Goal: Task Accomplishment & Management: Manage account settings

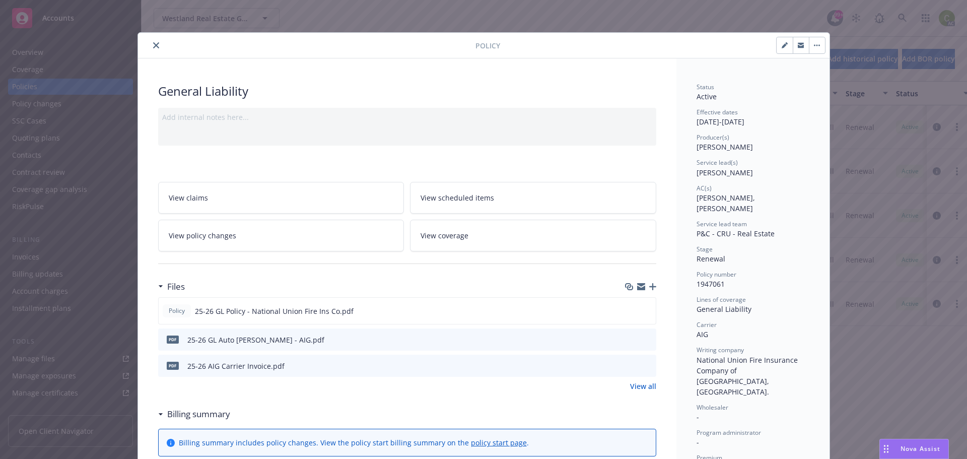
scroll to position [405, 0]
click at [153, 44] on icon "close" at bounding box center [156, 45] width 6 height 6
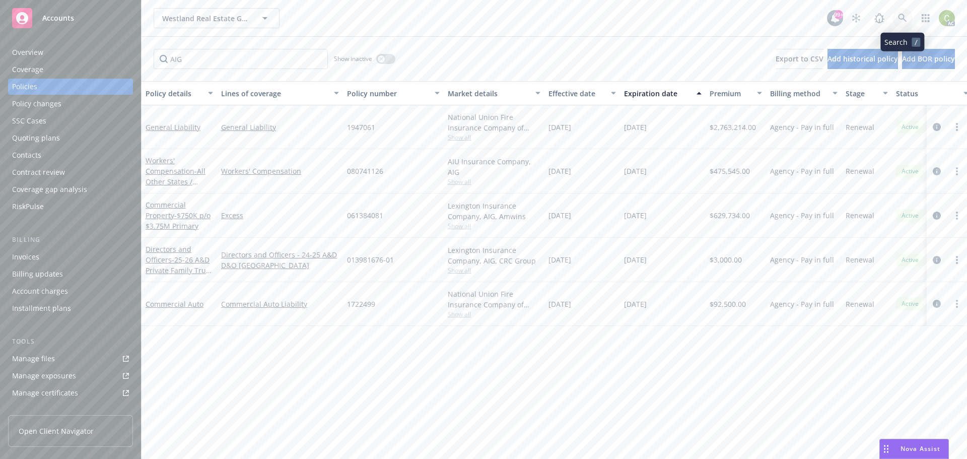
click at [902, 14] on icon at bounding box center [902, 18] width 9 height 9
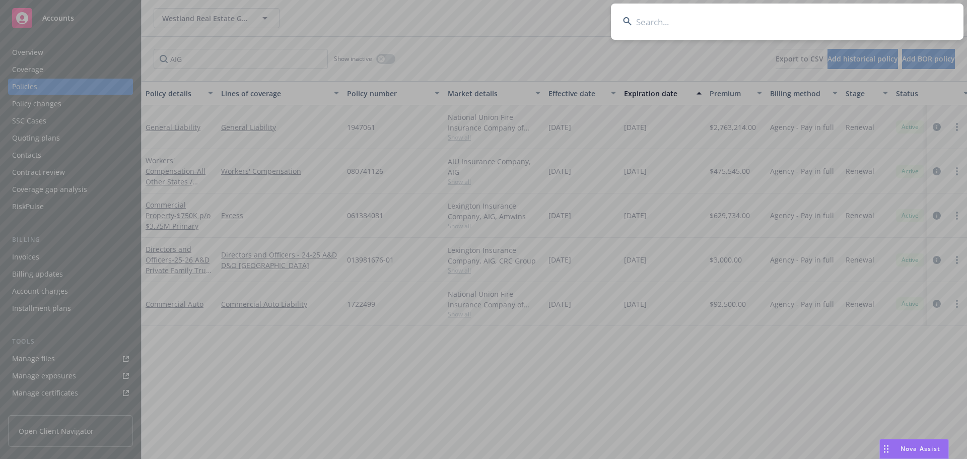
type input "Kylix Enterprises, Inc."
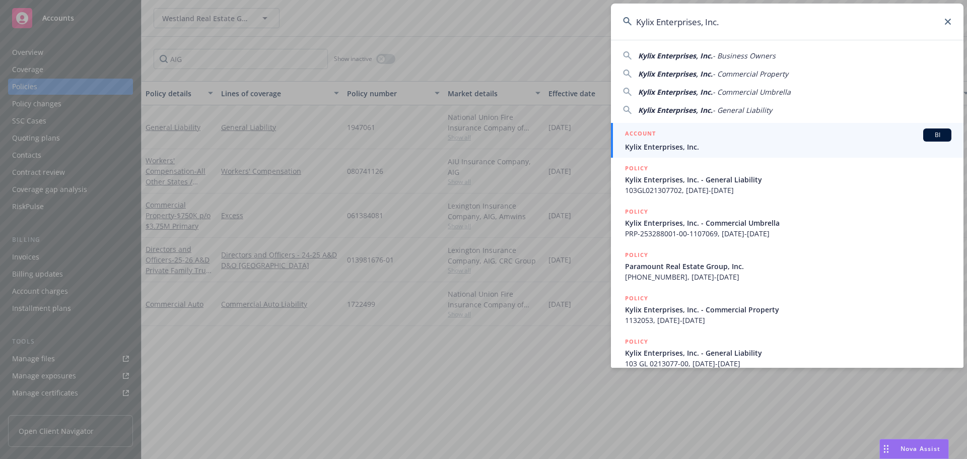
click at [766, 135] on div "ACCOUNT BI" at bounding box center [788, 134] width 326 height 13
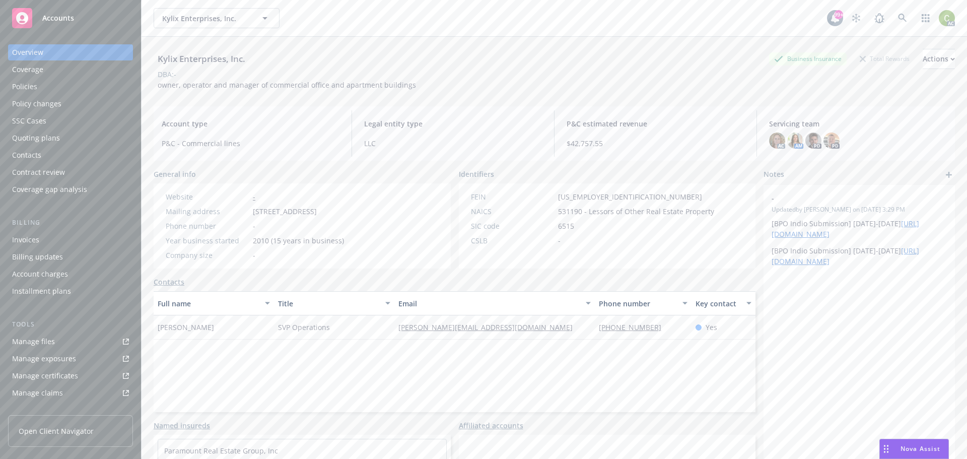
click at [35, 90] on div "Policies" at bounding box center [24, 87] width 25 height 16
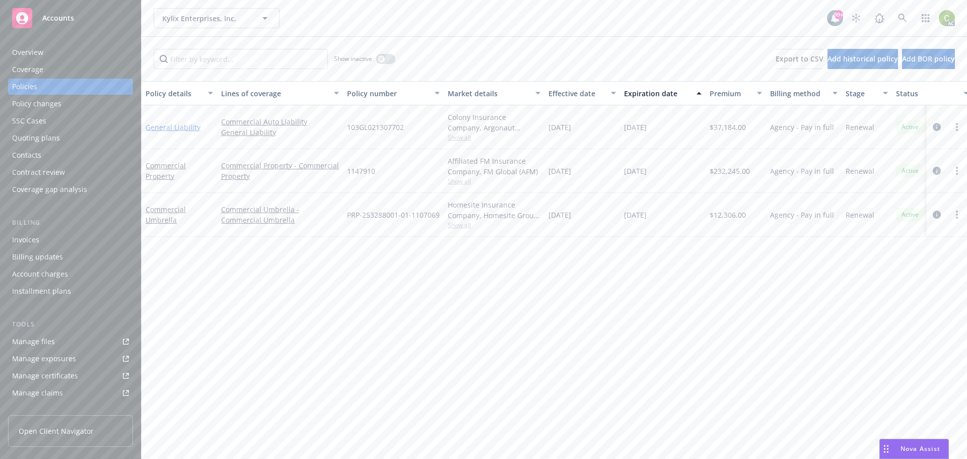
click at [171, 129] on link "General Liability" at bounding box center [173, 127] width 55 height 10
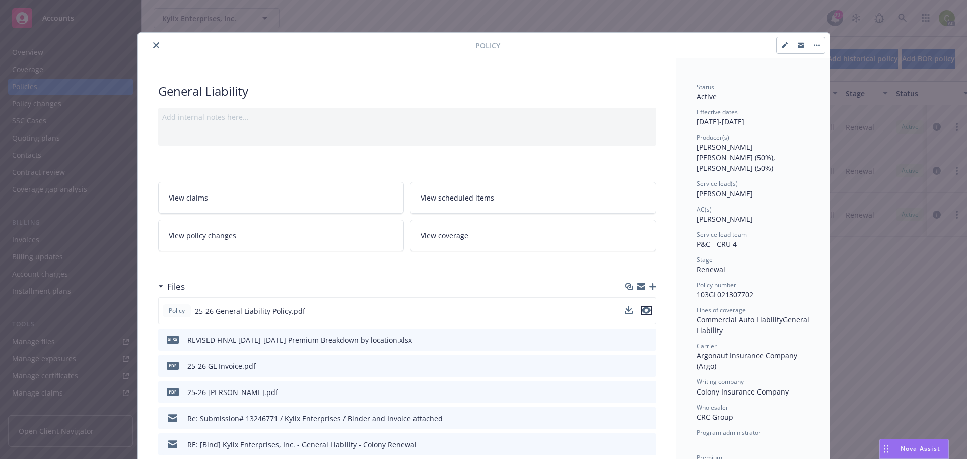
click at [643, 309] on icon "preview file" at bounding box center [646, 310] width 9 height 7
click at [644, 308] on icon "preview file" at bounding box center [646, 310] width 9 height 7
click at [153, 45] on icon "close" at bounding box center [156, 45] width 6 height 6
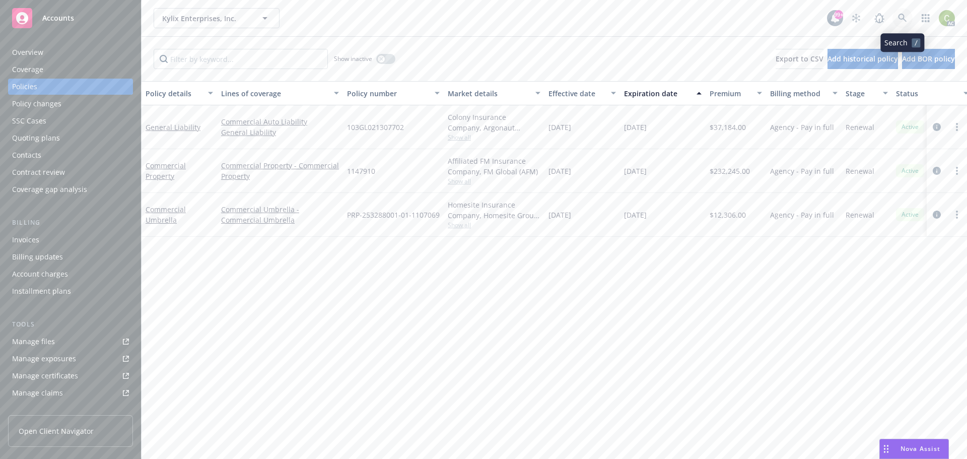
click at [903, 17] on icon at bounding box center [902, 18] width 9 height 9
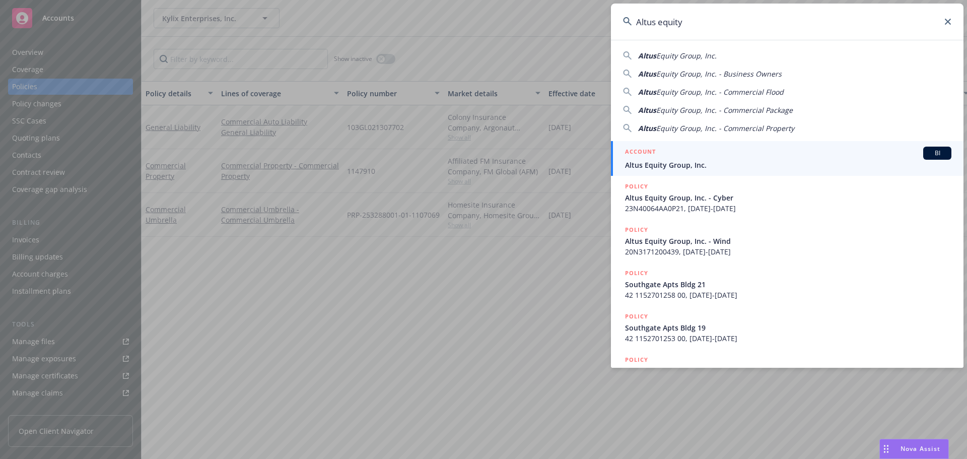
type input "Altus equity"
click at [770, 161] on span "Altus Equity Group, Inc." at bounding box center [788, 165] width 326 height 11
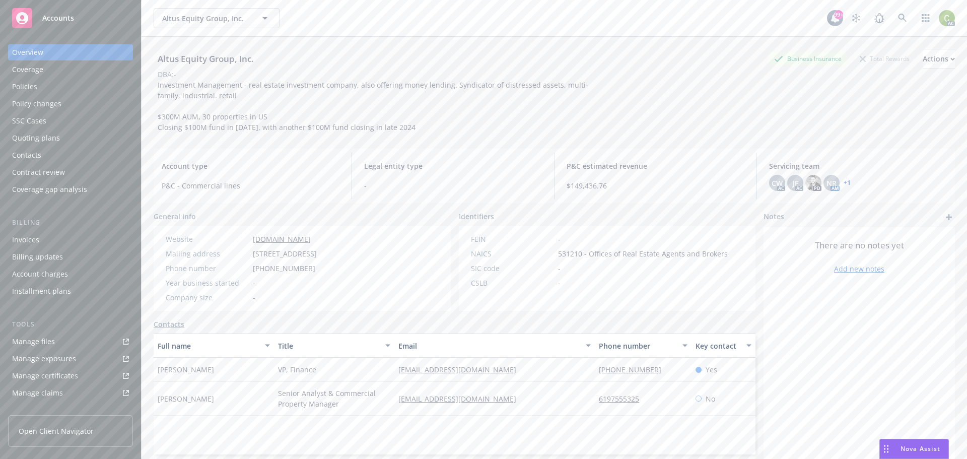
click at [33, 85] on div "Policies" at bounding box center [24, 87] width 25 height 16
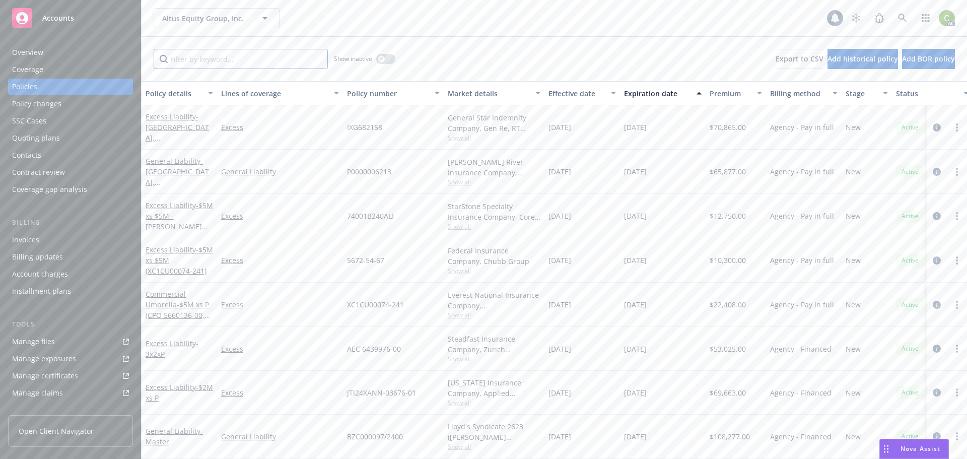
click at [261, 63] on input "Filter by keyword..." at bounding box center [241, 59] width 174 height 20
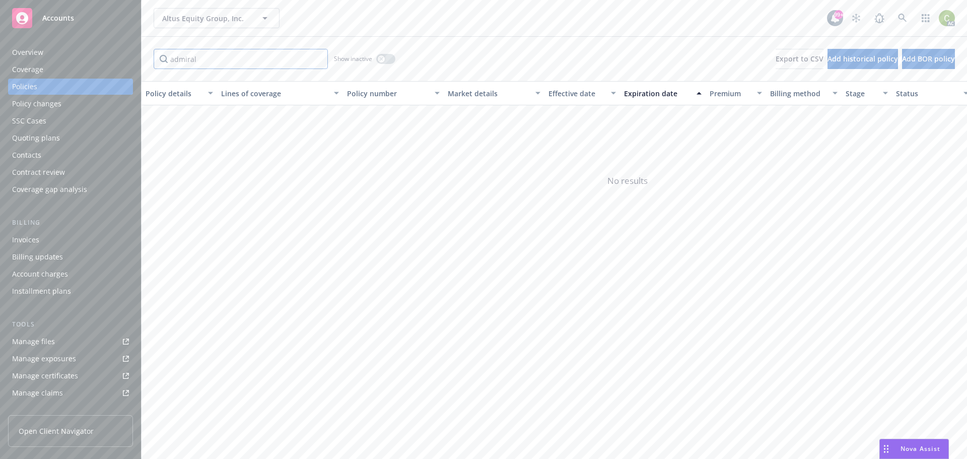
type input "admiral"
click at [381, 60] on icon "button" at bounding box center [381, 59] width 4 height 4
click at [183, 126] on link "General Liability" at bounding box center [173, 126] width 55 height 10
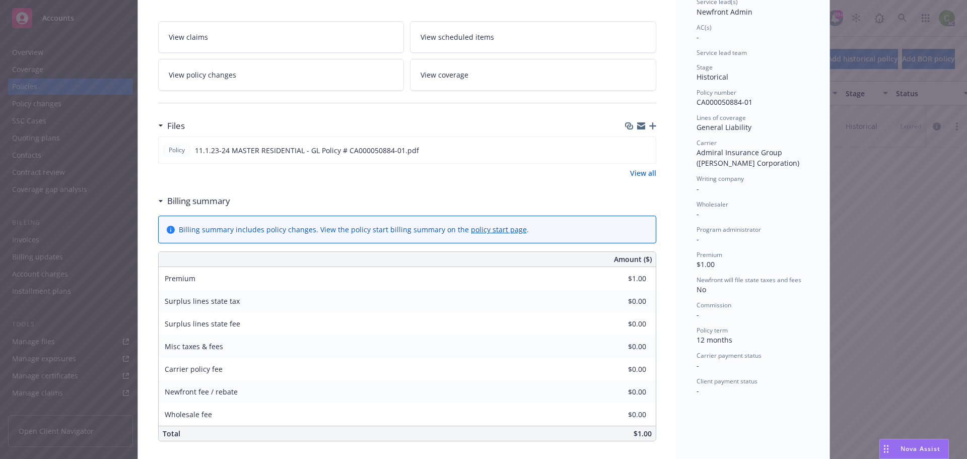
scroll to position [201, 0]
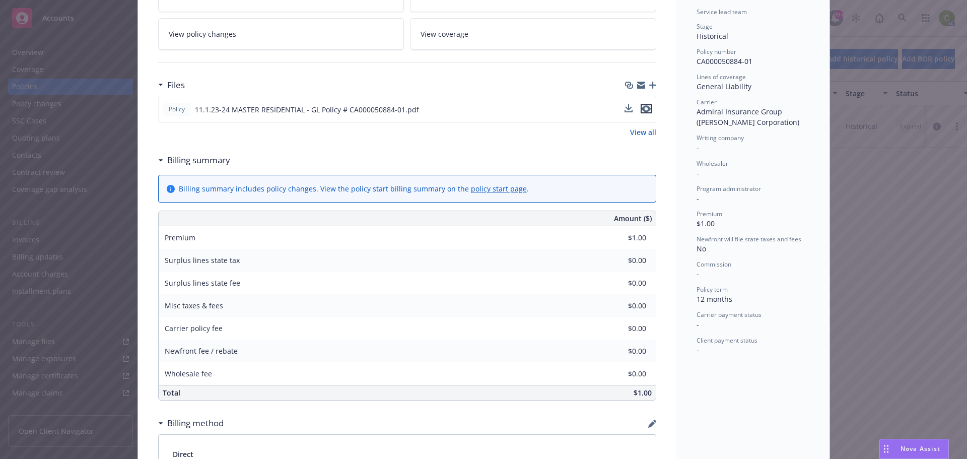
click at [647, 107] on button "preview file" at bounding box center [646, 108] width 11 height 9
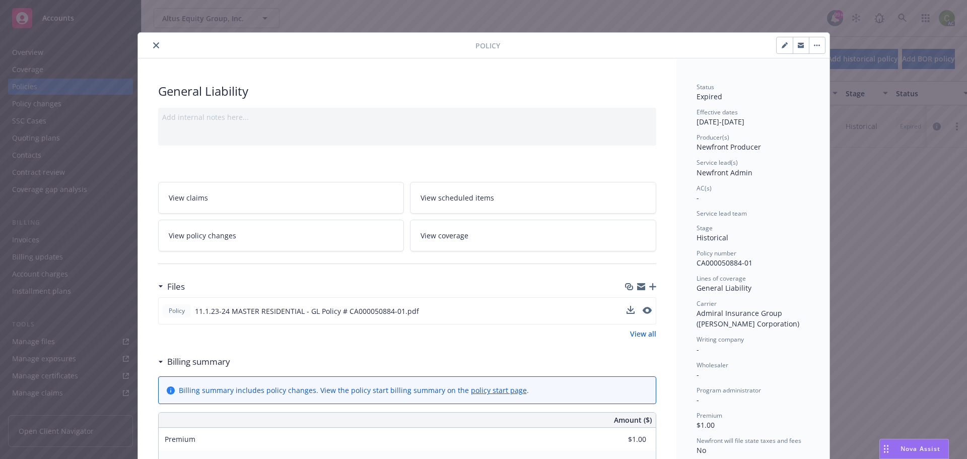
click at [153, 45] on icon "close" at bounding box center [156, 45] width 6 height 6
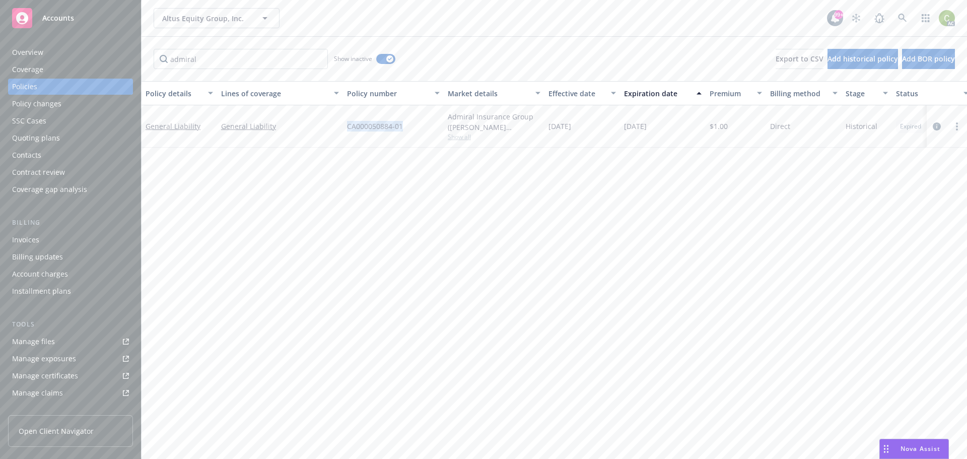
drag, startPoint x: 406, startPoint y: 124, endPoint x: 340, endPoint y: 126, distance: 66.0
click at [340, 126] on div "General Liability General Liability CA000050884-01 Admiral Insurance Group (W.R…" at bounding box center [628, 126] width 972 height 42
click at [425, 244] on div "Policy details Lines of coverage Policy number Market details Effective date Ex…" at bounding box center [554, 270] width 825 height 378
click at [56, 55] on div "Overview" at bounding box center [70, 52] width 117 height 16
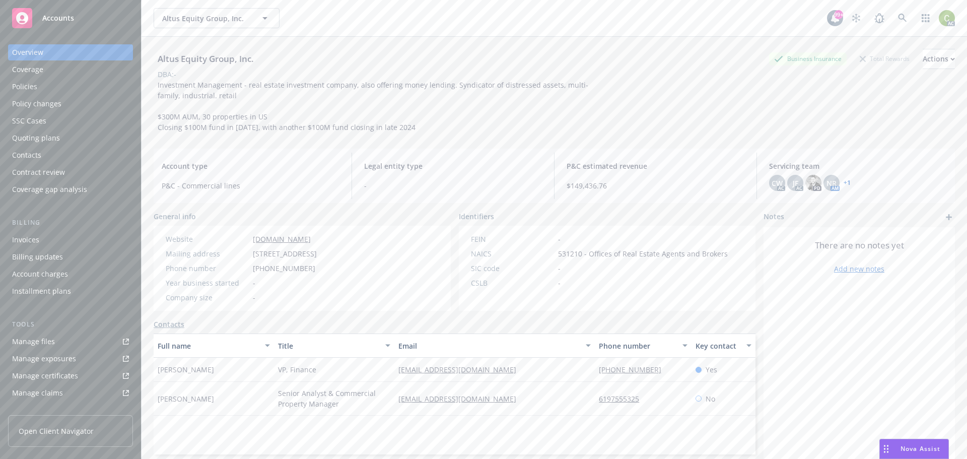
click at [844, 183] on link "+ 1" at bounding box center [847, 183] width 7 height 6
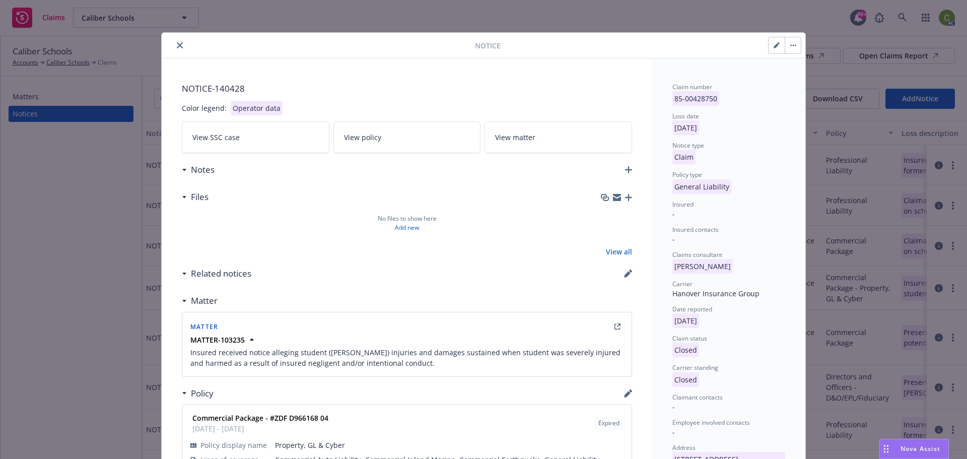
click at [774, 42] on icon "button" at bounding box center [777, 45] width 6 height 6
select select "GENERAL_LIABILITY"
select select "closed"
select select "CLAIM"
select select "CLOSED"
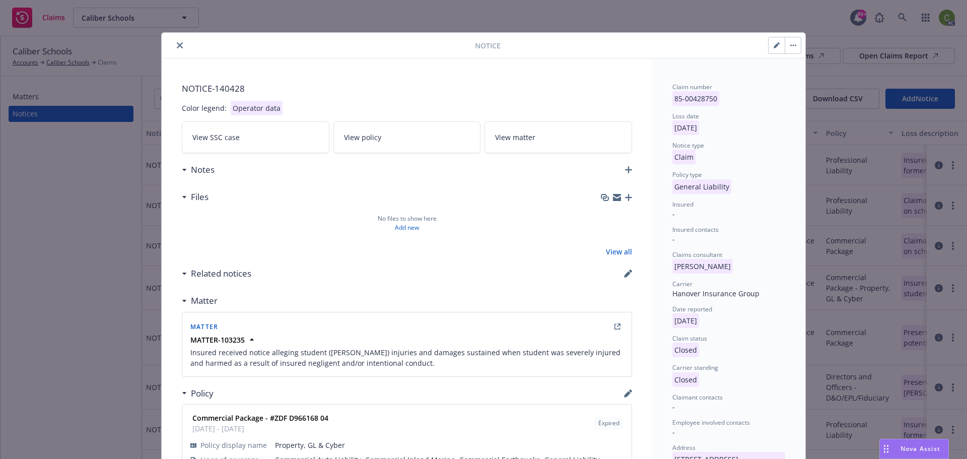
select select "no-claim-pursued-by-claimant"
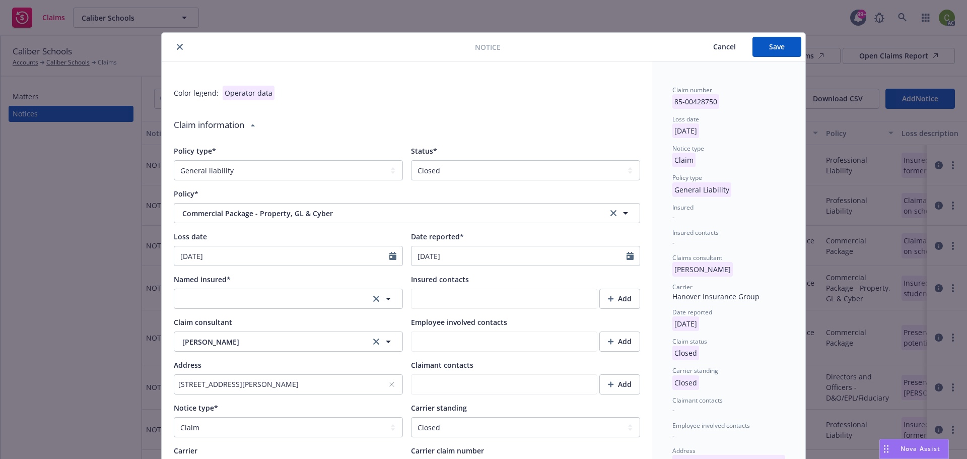
type textarea "x"
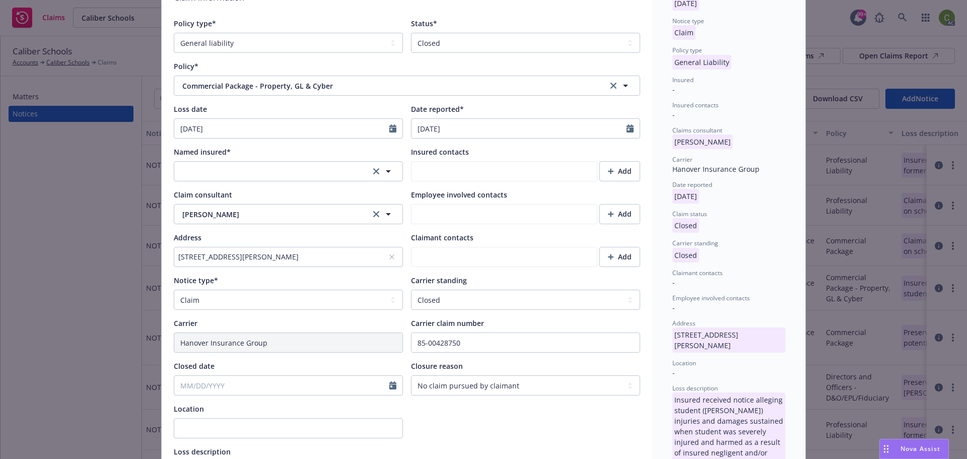
scroll to position [201, 0]
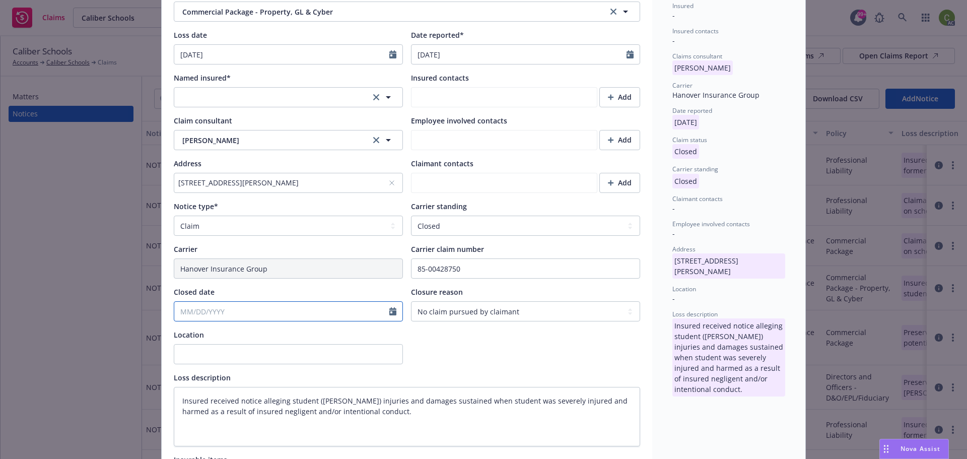
click at [389, 311] on icon "Calendar" at bounding box center [392, 311] width 7 height 8
select select "8"
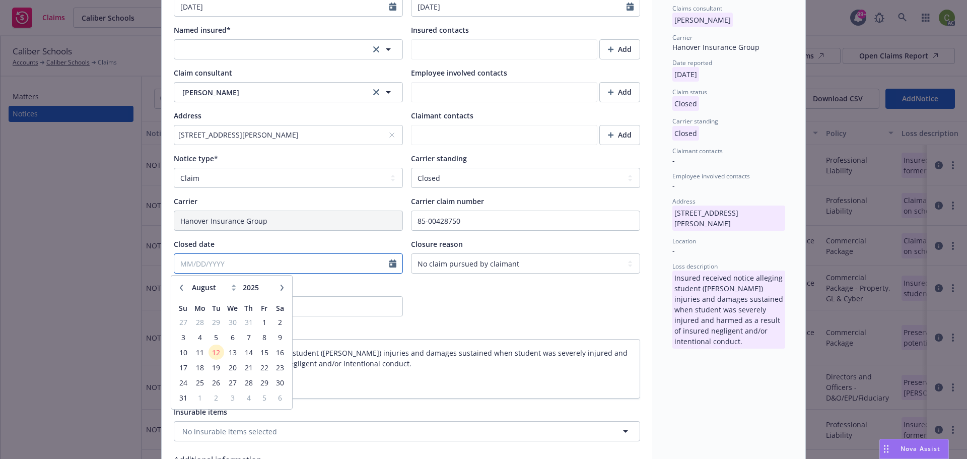
scroll to position [252, 0]
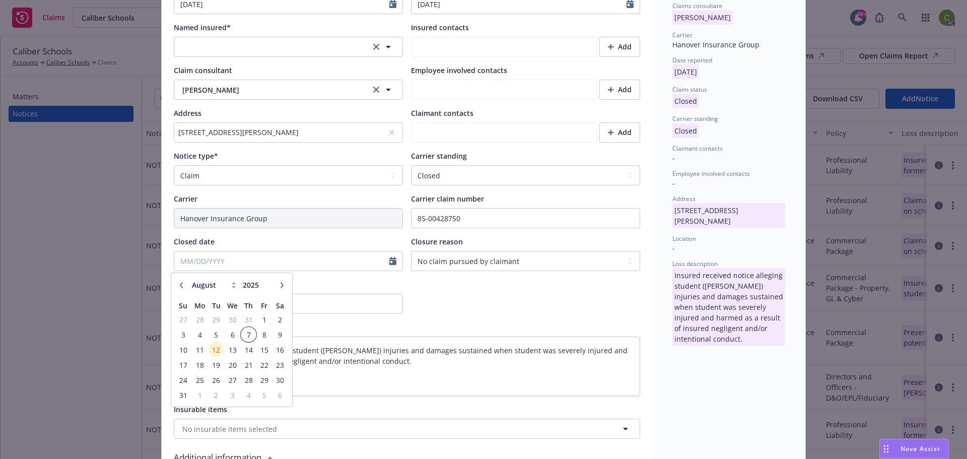
drag, startPoint x: 252, startPoint y: 334, endPoint x: 557, endPoint y: 302, distance: 306.4
click at [253, 334] on span "7" at bounding box center [249, 334] width 14 height 13
click at [553, 303] on div at bounding box center [525, 296] width 229 height 35
type textarea "x"
type input "08/07/2025"
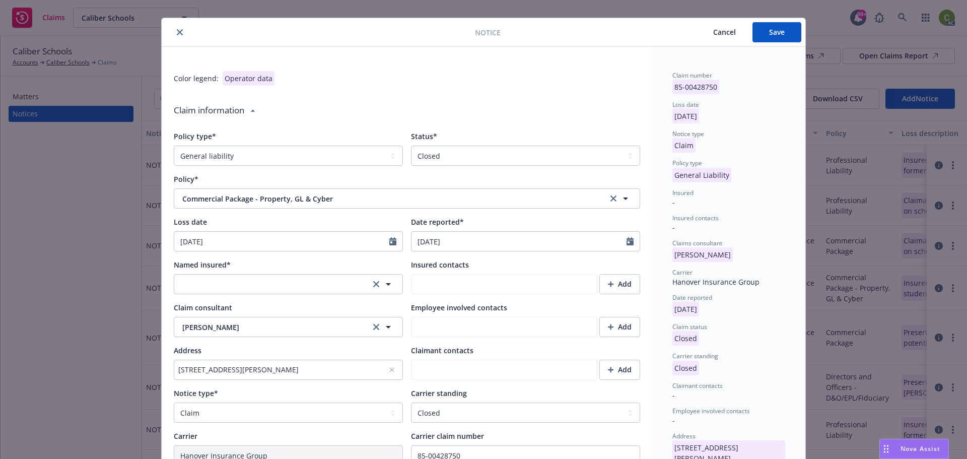
scroll to position [0, 0]
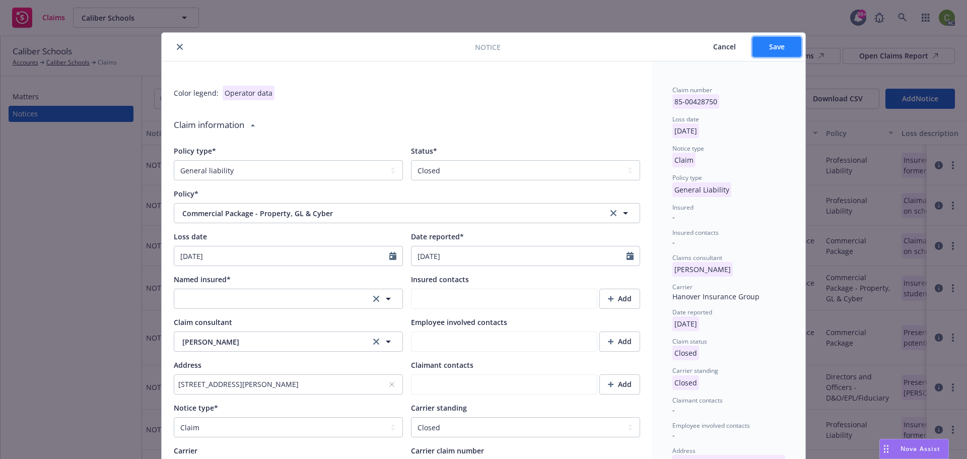
click at [786, 47] on button "Save" at bounding box center [776, 47] width 49 height 20
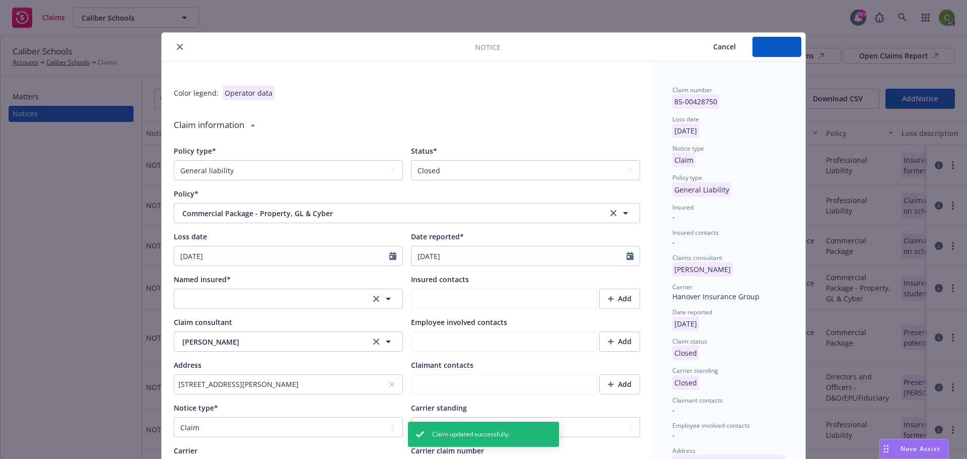
type textarea "x"
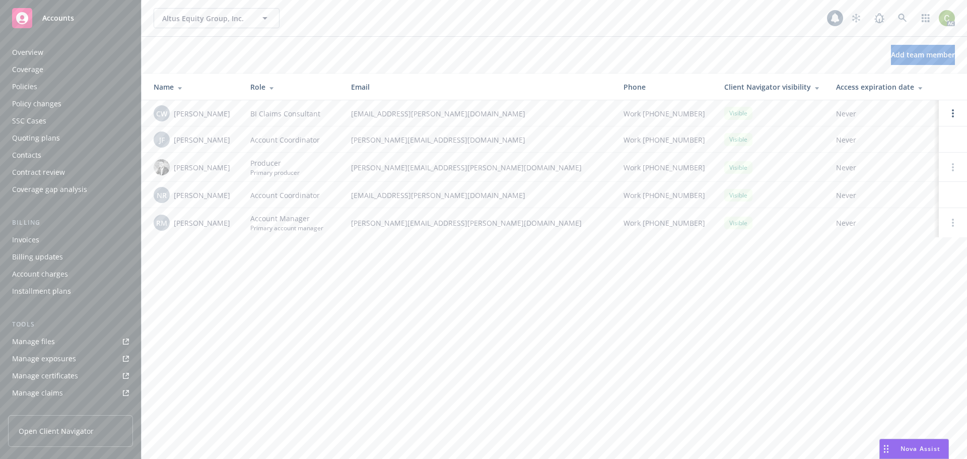
scroll to position [197, 0]
drag, startPoint x: 432, startPoint y: 168, endPoint x: 478, endPoint y: 154, distance: 48.3
click at [485, 150] on td "jake.fried@newfront.com" at bounding box center [479, 139] width 272 height 26
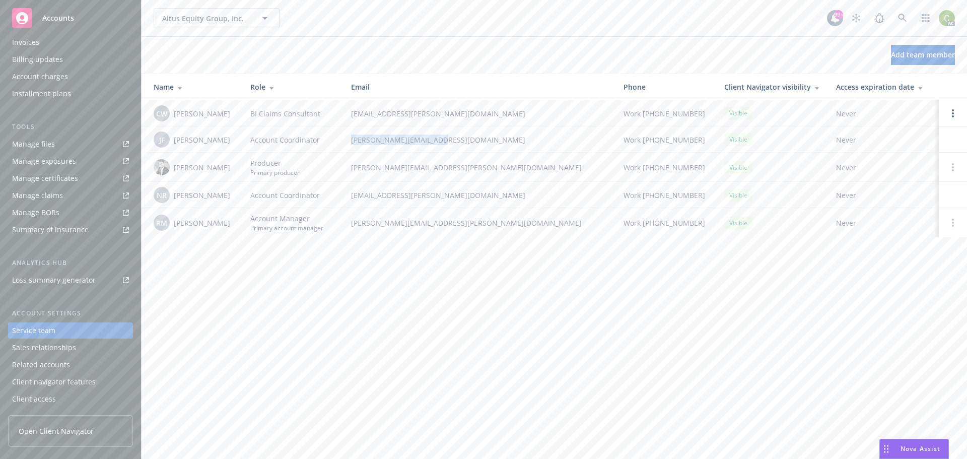
drag, startPoint x: 438, startPoint y: 139, endPoint x: 345, endPoint y: 139, distance: 92.7
click at [345, 139] on td "jake.fried@newfront.com" at bounding box center [479, 139] width 272 height 26
copy span "jake.fried@newfront.com"
click at [448, 326] on div "Altus Equity Group, Inc. Altus Equity Group, Inc. 99+ AC Add team member Name R…" at bounding box center [554, 229] width 825 height 459
drag, startPoint x: 453, startPoint y: 225, endPoint x: 339, endPoint y: 223, distance: 114.3
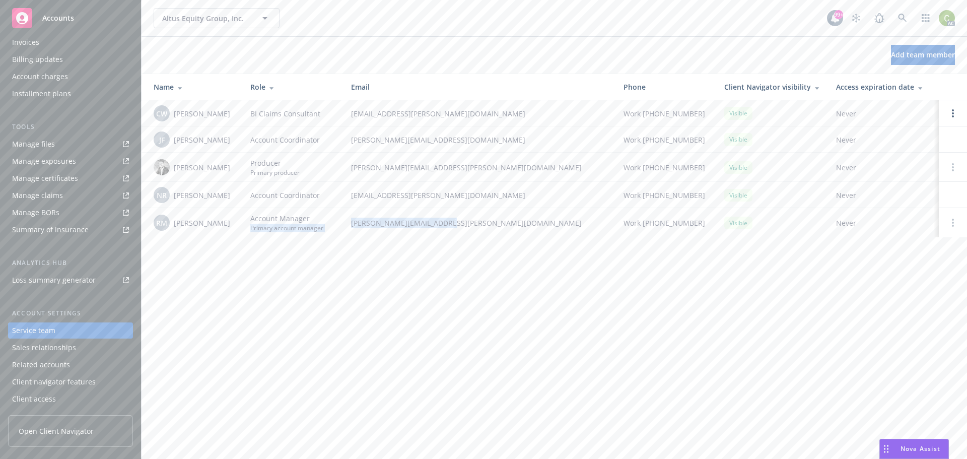
click at [339, 223] on tr "RM Rosa Meneses Account Manager Primary account manager rosa.meneses@newfront.c…" at bounding box center [554, 222] width 825 height 29
drag, startPoint x: 372, startPoint y: 251, endPoint x: 451, endPoint y: 223, distance: 83.9
click at [375, 250] on div "Altus Equity Group, Inc. Altus Equity Group, Inc. 99+ AC Add team member Name R…" at bounding box center [554, 229] width 825 height 459
drag, startPoint x: 456, startPoint y: 219, endPoint x: 349, endPoint y: 222, distance: 106.8
click at [349, 222] on td "rosa.meneses@newfront.com" at bounding box center [479, 222] width 272 height 29
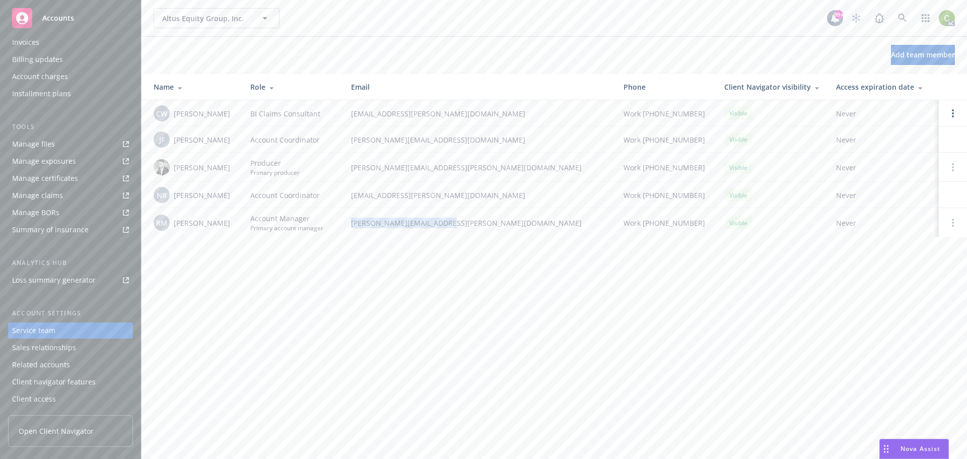
copy span "rosa.meneses@newfront.com"
drag, startPoint x: 470, startPoint y: 195, endPoint x: 378, endPoint y: 192, distance: 91.7
click at [344, 193] on td "naima.richardson@newfront.com" at bounding box center [479, 195] width 272 height 26
copy span "naima.richardson@newfront.com"
click at [901, 18] on icon at bounding box center [902, 18] width 9 height 9
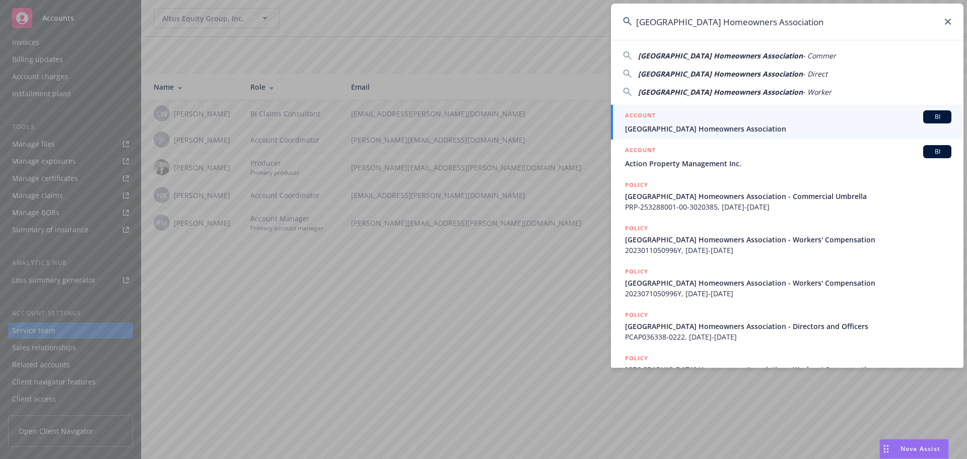
type input "Marquee Park Place Homeowners Association"
click at [672, 125] on span "Marquee Park Place Homeowners Association" at bounding box center [788, 128] width 326 height 11
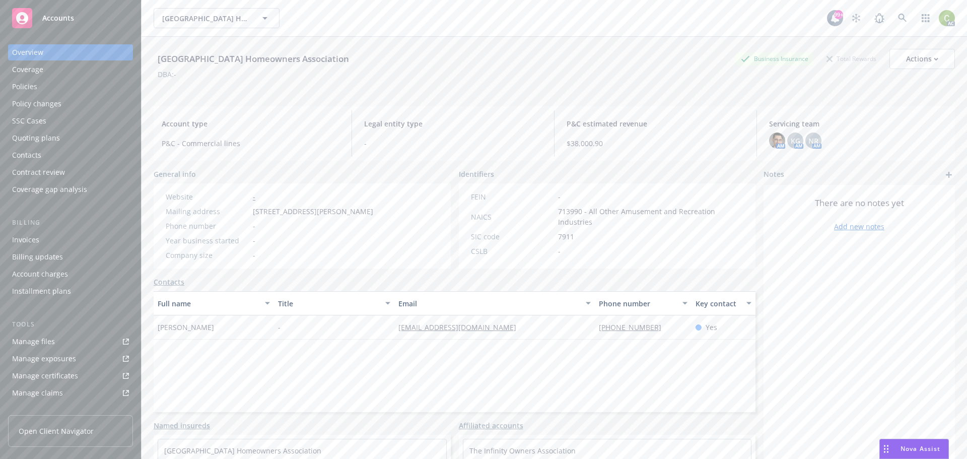
click at [78, 89] on div "Policies" at bounding box center [70, 87] width 117 height 16
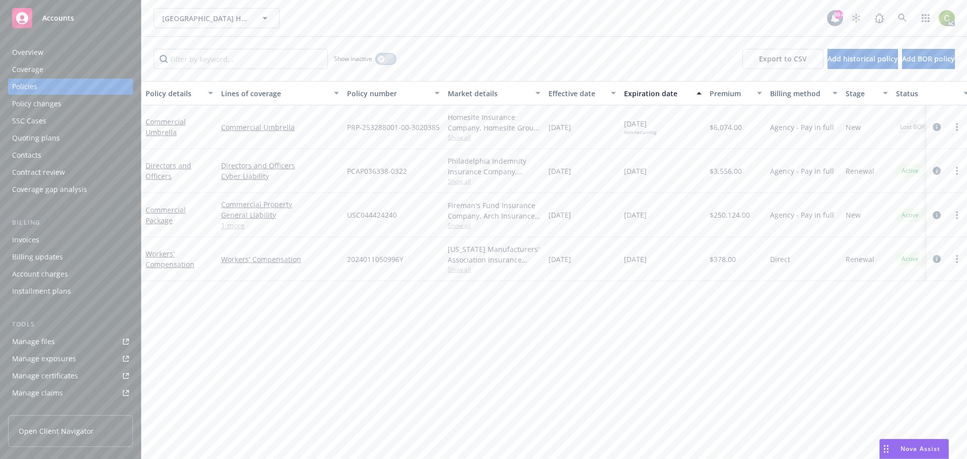
click at [380, 58] on icon "button" at bounding box center [381, 59] width 4 height 4
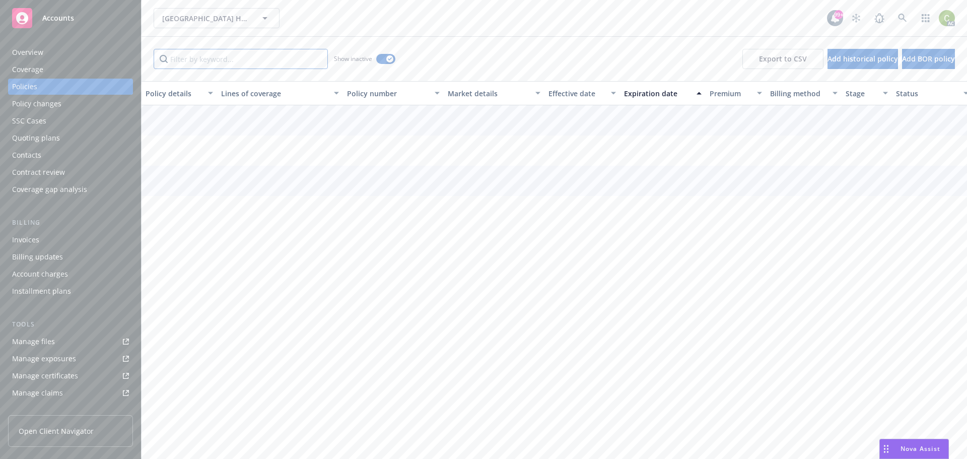
click at [273, 66] on input "Filter by keyword..." at bounding box center [241, 59] width 174 height 20
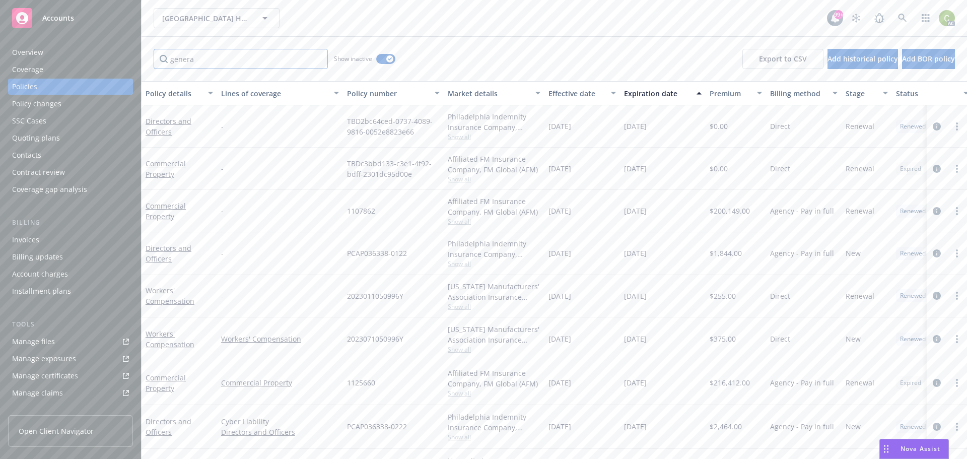
type input "general"
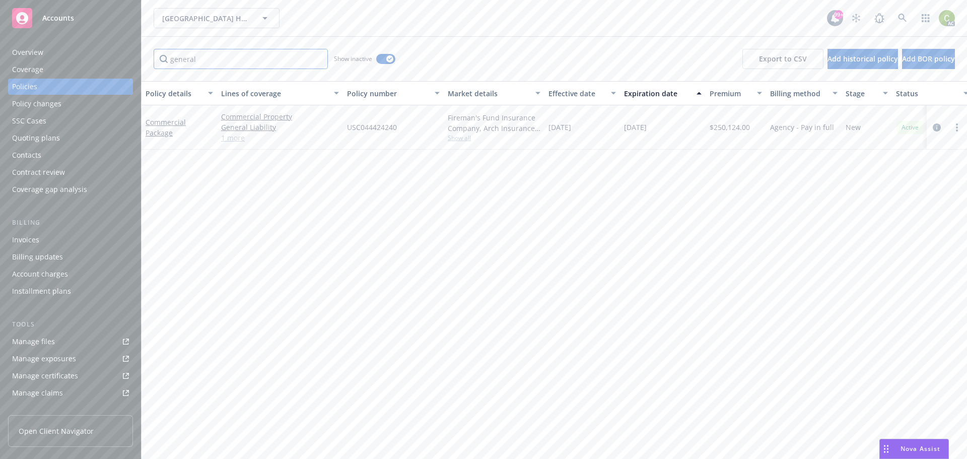
drag, startPoint x: 228, startPoint y: 57, endPoint x: 84, endPoint y: 61, distance: 143.6
click at [85, 61] on div "Accounts Overview Coverage Policies Policy changes SSC Cases Quoting plans Cont…" at bounding box center [483, 229] width 967 height 459
type input "general"
drag, startPoint x: 405, startPoint y: 128, endPoint x: 333, endPoint y: 131, distance: 71.6
click at [333, 131] on div "Commercial Package Commercial Property General Liability Commercial Auto Liabil…" at bounding box center [628, 127] width 972 height 44
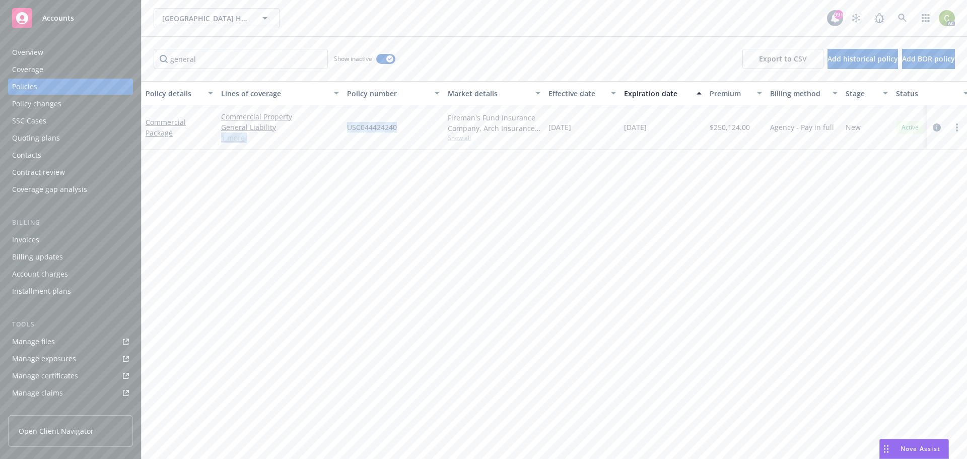
click at [364, 138] on div "USC044424240" at bounding box center [393, 127] width 101 height 44
drag, startPoint x: 350, startPoint y: 127, endPoint x: 413, endPoint y: 127, distance: 64.0
click at [413, 127] on div "USC044424240" at bounding box center [393, 127] width 101 height 44
click at [344, 192] on div "Policy details Lines of coverage Policy number Market details Effective date Ex…" at bounding box center [554, 270] width 825 height 378
click at [901, 21] on icon at bounding box center [902, 18] width 9 height 9
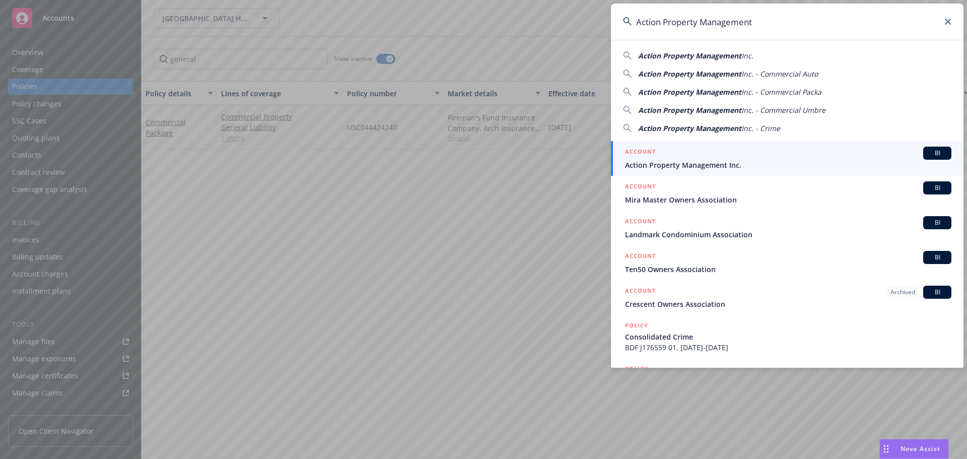
type input "Action Property Management"
click at [732, 156] on div "ACCOUNT BI" at bounding box center [788, 153] width 326 height 13
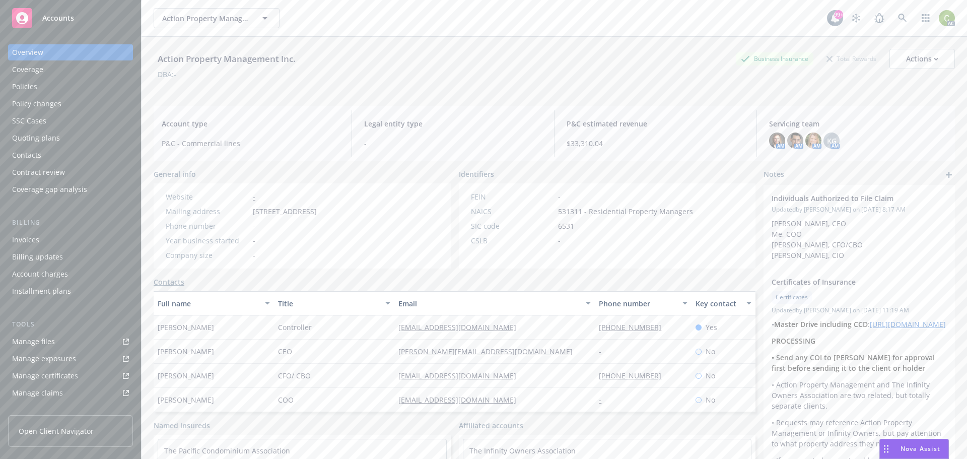
click at [29, 83] on div "Policies" at bounding box center [24, 87] width 25 height 16
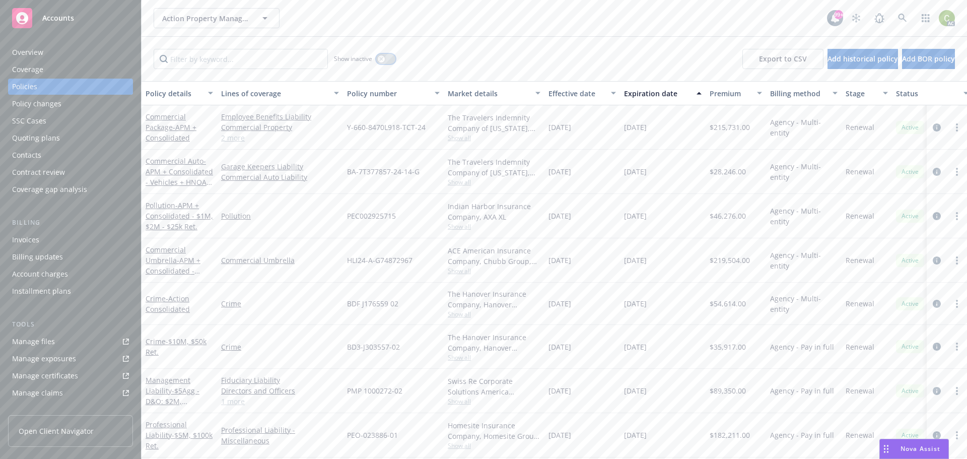
click at [384, 61] on button "button" at bounding box center [385, 59] width 19 height 10
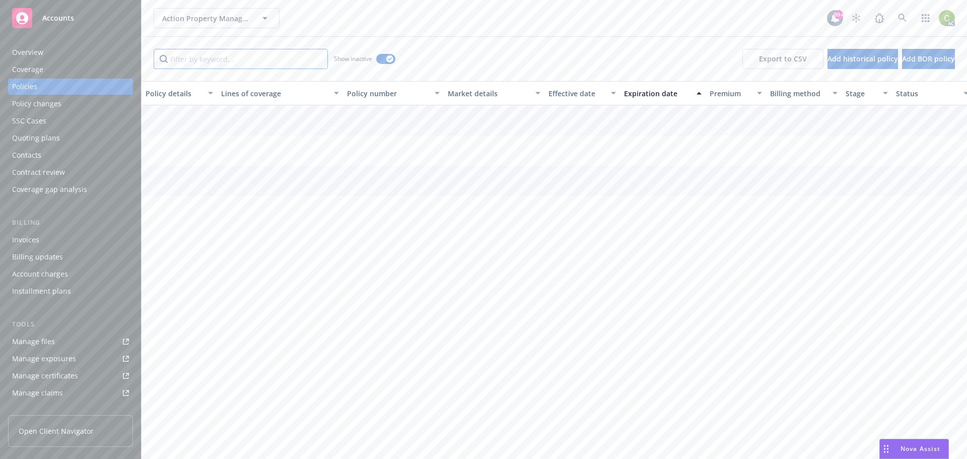
click at [296, 63] on input "Filter by keyword..." at bounding box center [241, 59] width 174 height 20
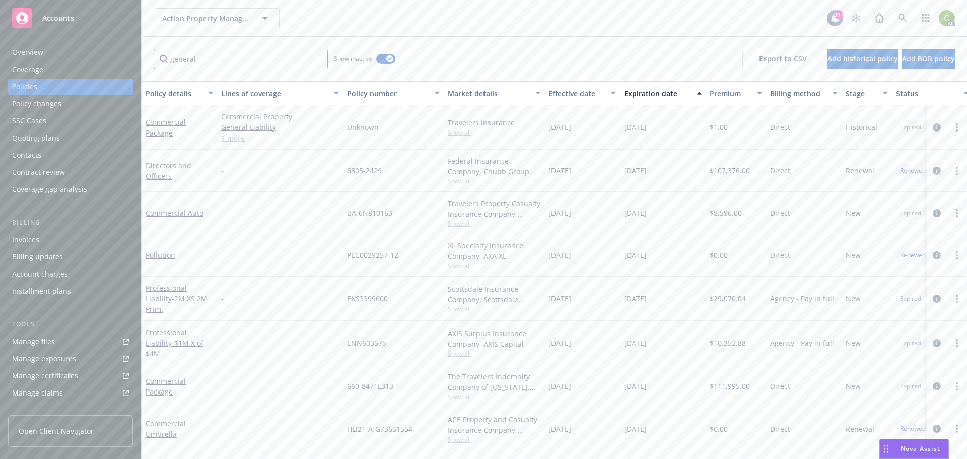
type input "general"
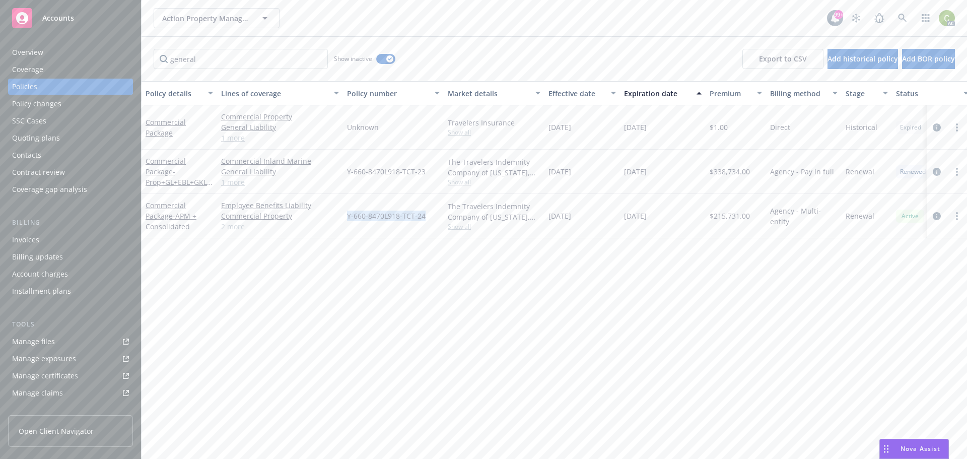
drag, startPoint x: 428, startPoint y: 217, endPoint x: 344, endPoint y: 211, distance: 84.3
click at [344, 211] on div "Y-660-8470L918-TCT-24" at bounding box center [393, 216] width 101 height 44
copy span "Y-660-8470L918-TCT-24"
click at [483, 325] on div "Policy details Lines of coverage Policy number Market details Effective date Ex…" at bounding box center [554, 270] width 825 height 378
click at [895, 20] on link at bounding box center [902, 18] width 20 height 20
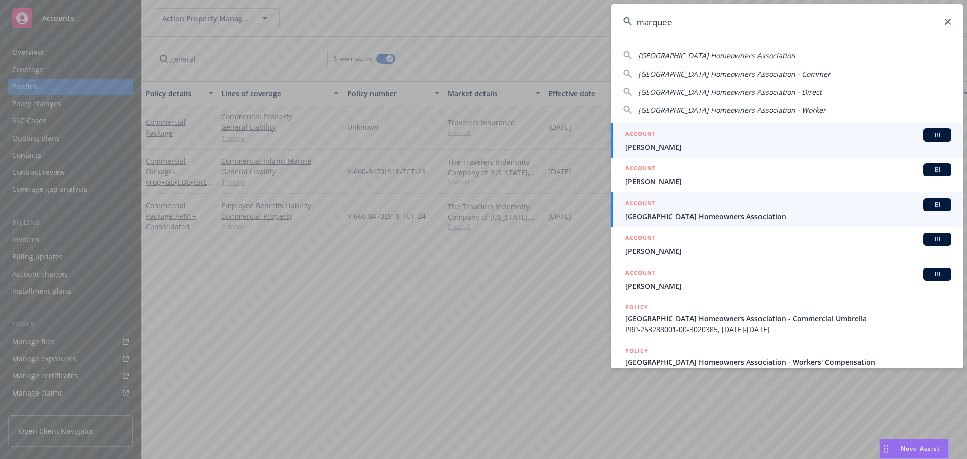
type input "marquee"
click at [732, 215] on span "Marquee Park Place Homeowners Association" at bounding box center [788, 216] width 326 height 11
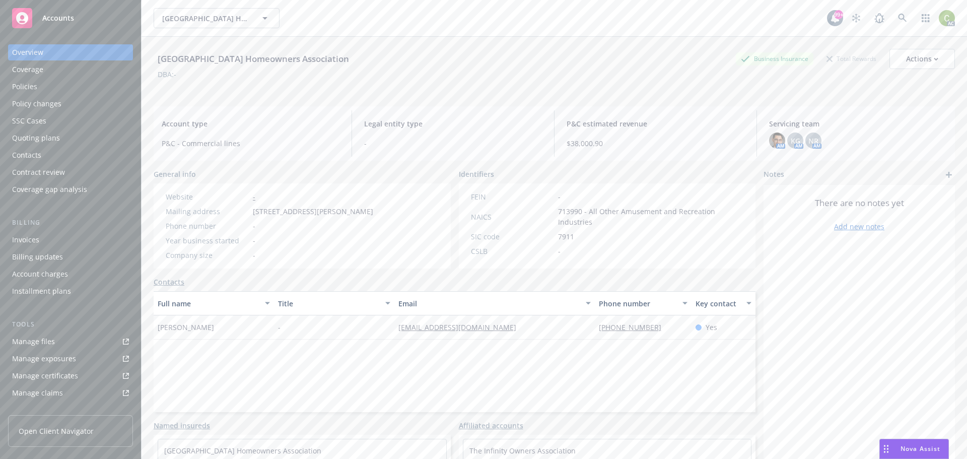
click at [49, 82] on div "Policies" at bounding box center [70, 87] width 117 height 16
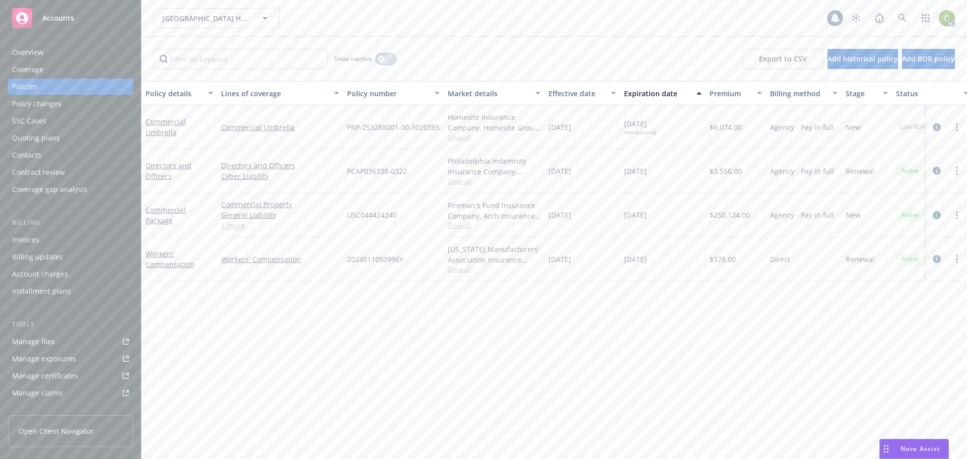
click at [381, 62] on div "button" at bounding box center [381, 58] width 7 height 7
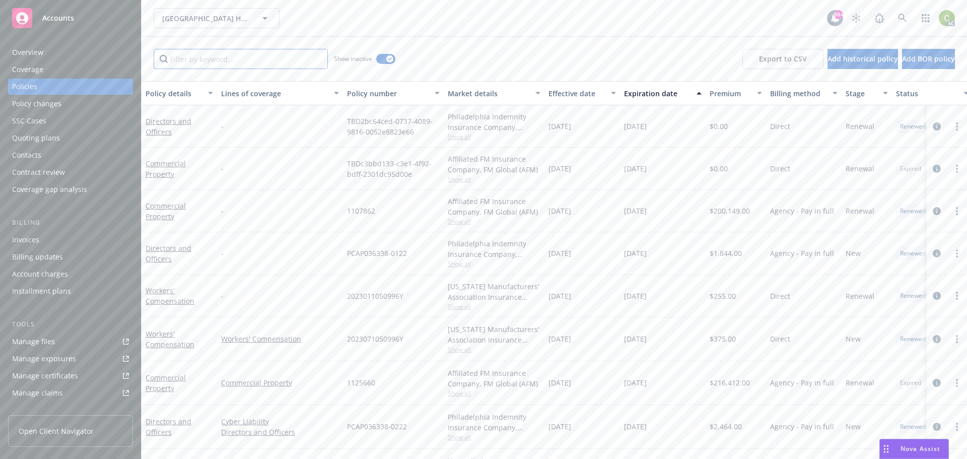
click at [243, 60] on input "Filter by keyword..." at bounding box center [241, 59] width 174 height 20
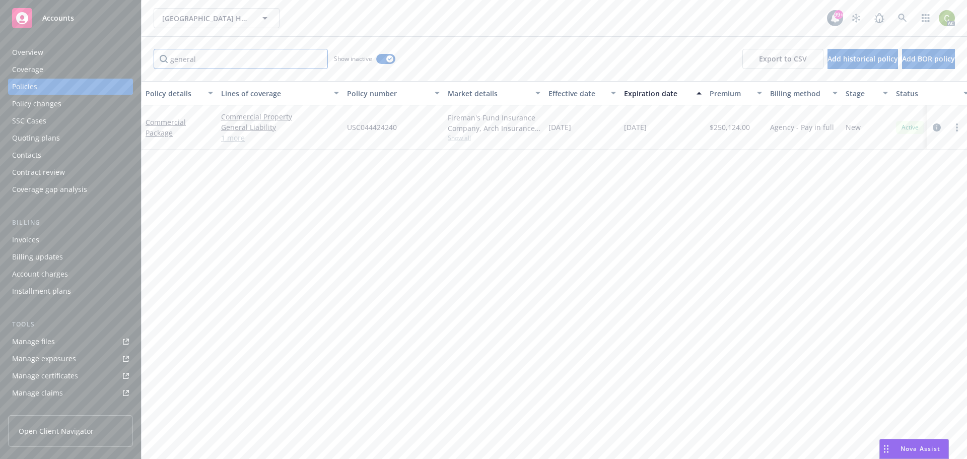
type input "general"
click at [159, 120] on link "Commercial Package" at bounding box center [166, 127] width 40 height 20
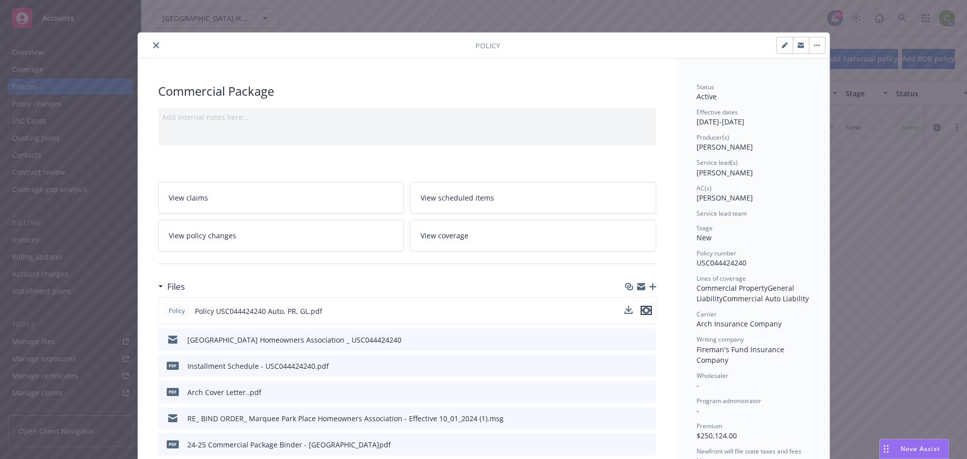
click at [644, 308] on icon "preview file" at bounding box center [646, 310] width 9 height 7
click at [153, 45] on icon "close" at bounding box center [156, 45] width 6 height 6
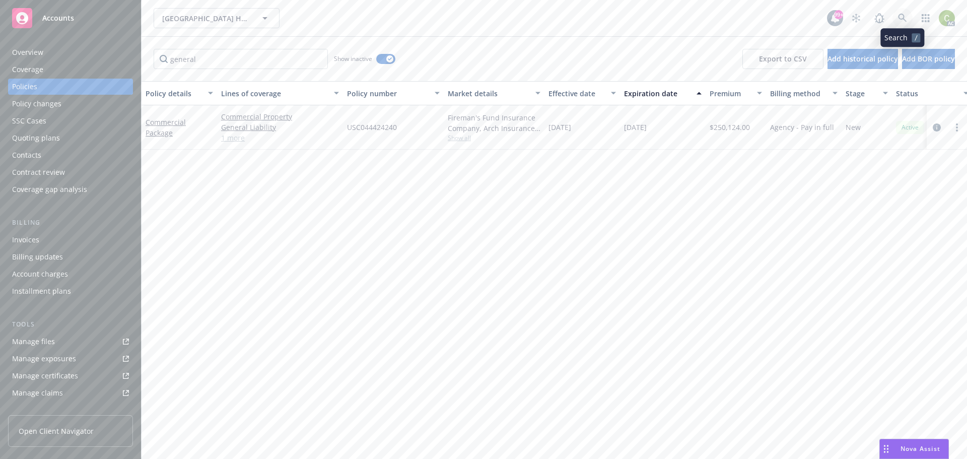
click at [894, 15] on link at bounding box center [902, 18] width 20 height 20
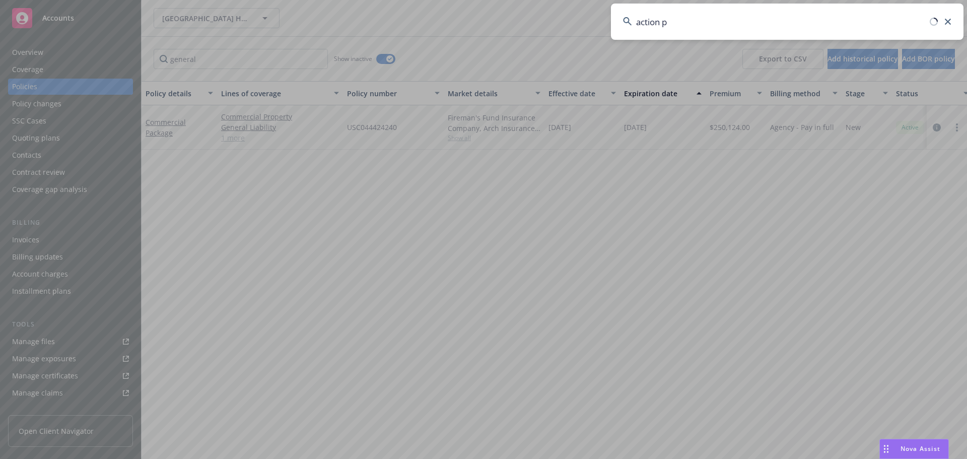
type input "action pr"
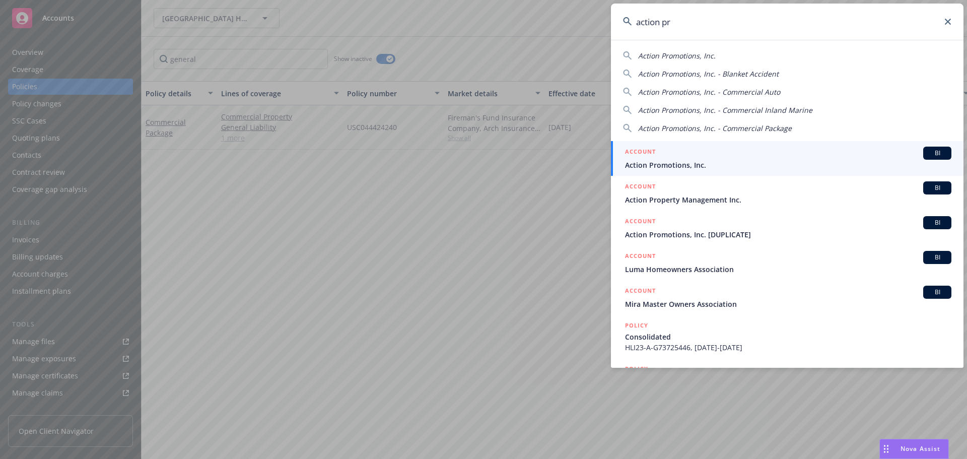
click at [778, 206] on link "ACCOUNT BI Action Property Management Inc." at bounding box center [787, 193] width 353 height 35
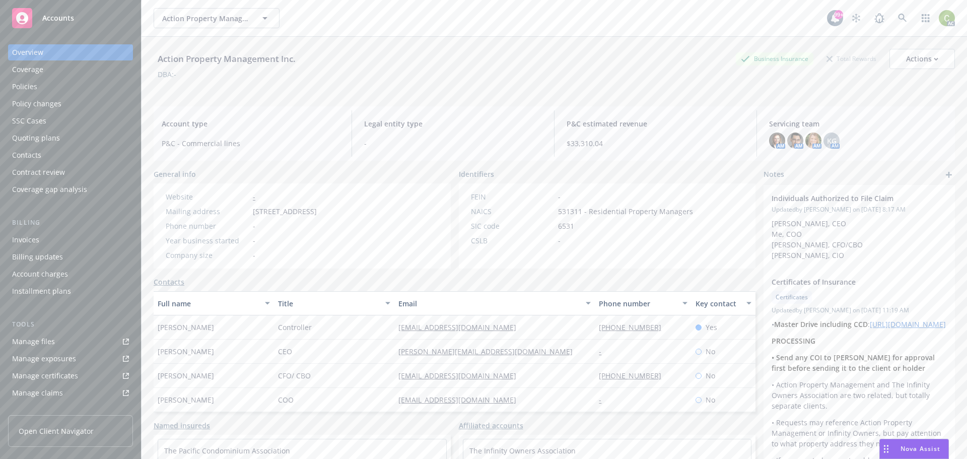
click at [57, 84] on div "Policies" at bounding box center [70, 87] width 117 height 16
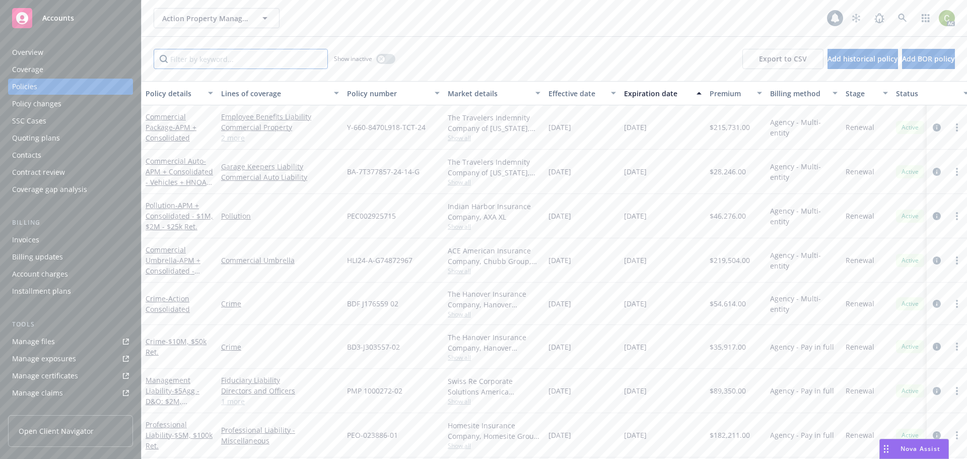
click at [241, 63] on input "Filter by keyword..." at bounding box center [241, 59] width 174 height 20
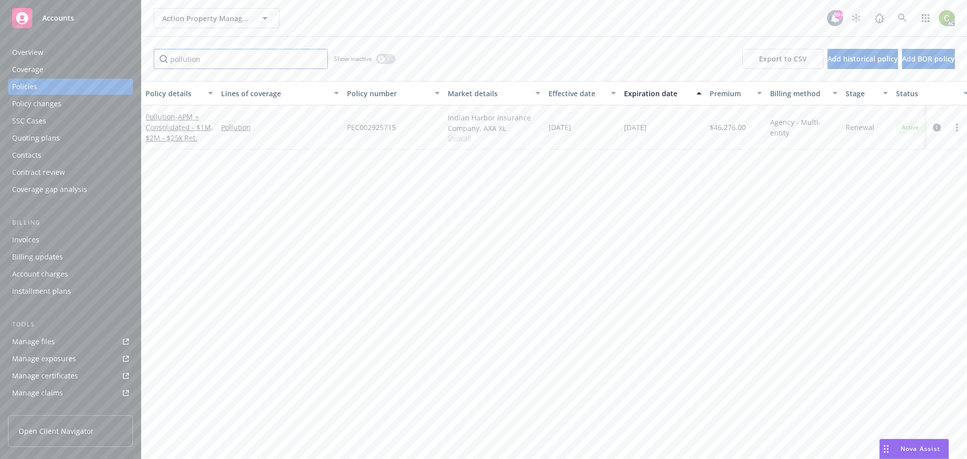
type input "pollution"
drag, startPoint x: 398, startPoint y: 128, endPoint x: 358, endPoint y: 126, distance: 40.3
click at [347, 130] on div "PEC002925715" at bounding box center [393, 127] width 101 height 44
copy span "PEC002925715"
click at [175, 118] on span "- APM + Consolidated - $1M, $2M - $25k Ret." at bounding box center [179, 127] width 67 height 31
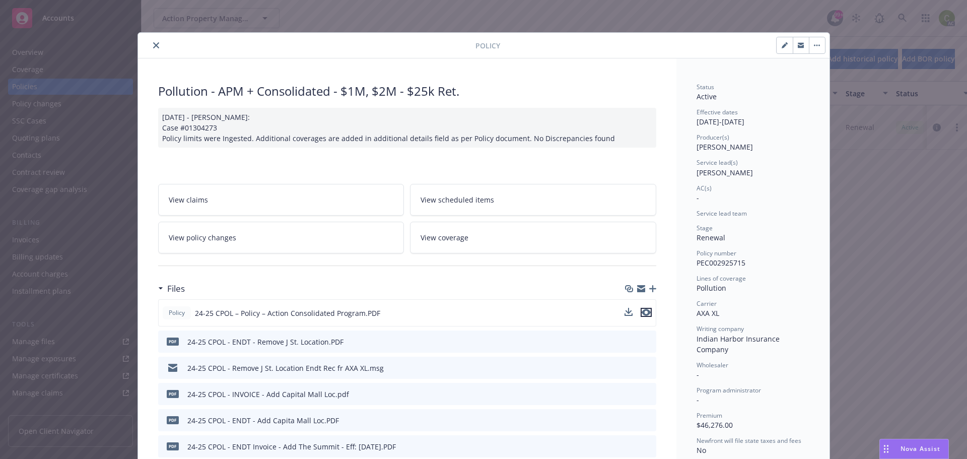
click at [646, 311] on icon "preview file" at bounding box center [646, 312] width 9 height 7
click at [155, 45] on icon "close" at bounding box center [156, 45] width 6 height 6
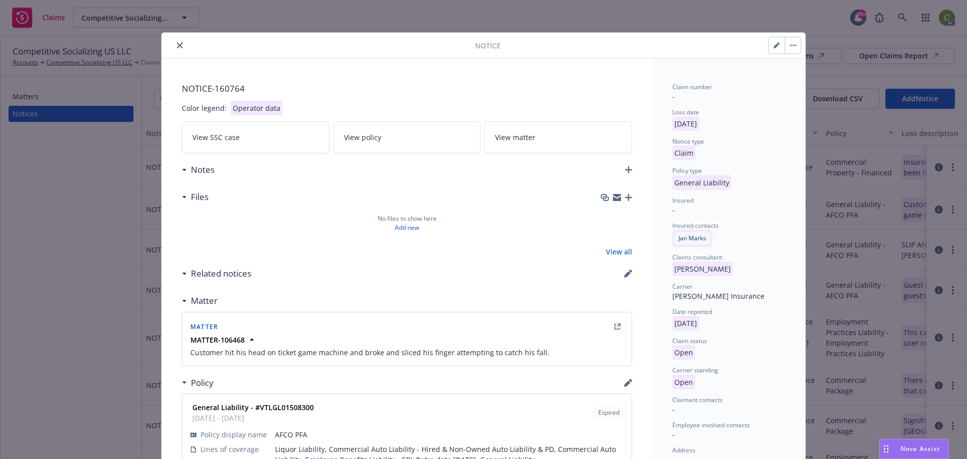
click at [774, 44] on icon "button" at bounding box center [776, 45] width 5 height 5
select select "GENERAL_LIABILITY"
select select "open"
select select "CLAIM"
select select "OPEN"
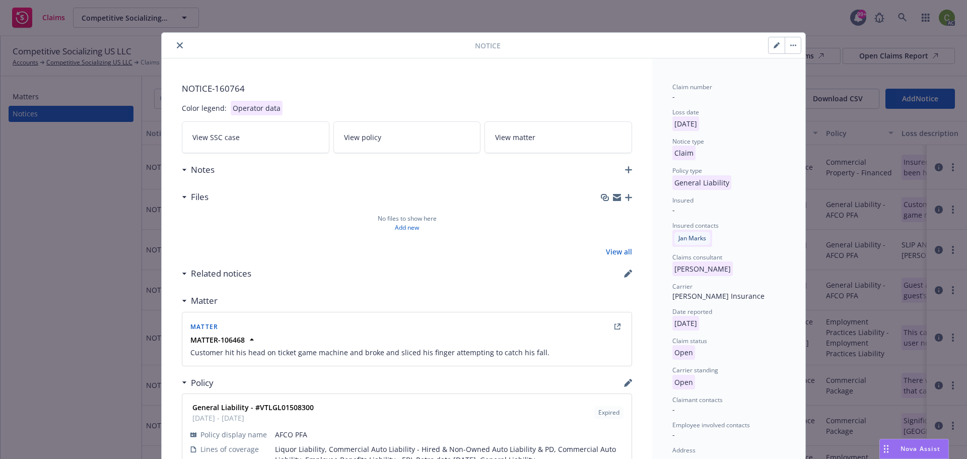
select select "FALL_SLIP_OR_TRIP_INJURY"
select select "FROM_DIFFERENT_LEVEL_ELEVATION"
select select "NV"
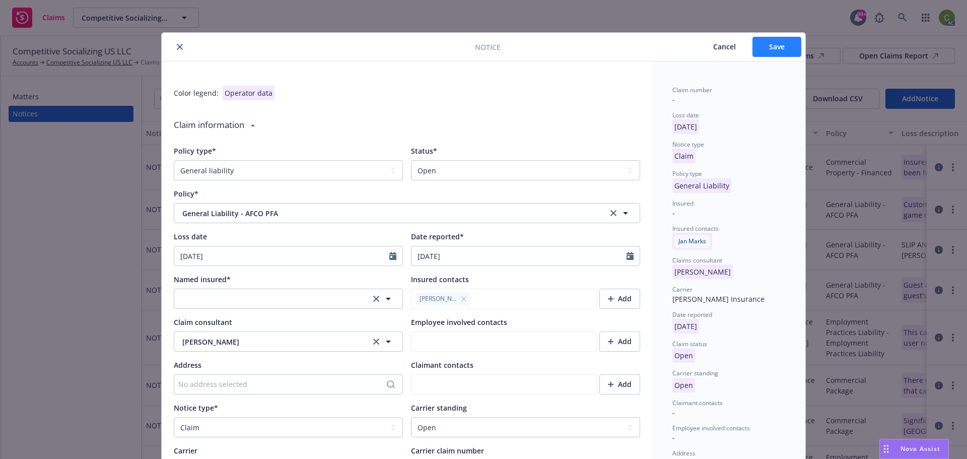
type textarea "x"
click at [474, 166] on select "Select a status Closed Open" at bounding box center [525, 170] width 229 height 20
select select "closed"
click at [411, 160] on select "Select a status Closed Open" at bounding box center [525, 170] width 229 height 20
type textarea "x"
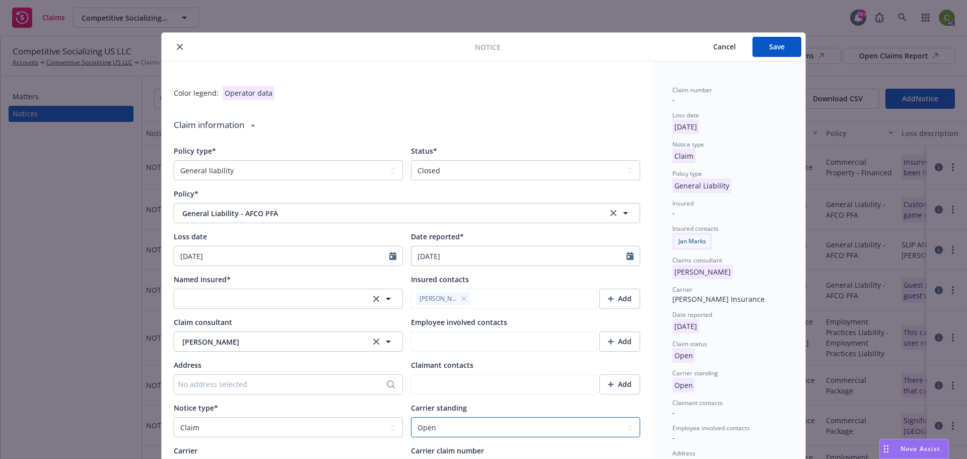
click at [457, 424] on select "Select a carrier standing Closed Not submitted Open Reopened Subrogated Withdra…" at bounding box center [525, 427] width 229 height 20
select select "CLOSED"
click at [411, 417] on select "Select a carrier standing Closed Not submitted Open Reopened Subrogated Withdra…" at bounding box center [525, 427] width 229 height 20
type textarea "x"
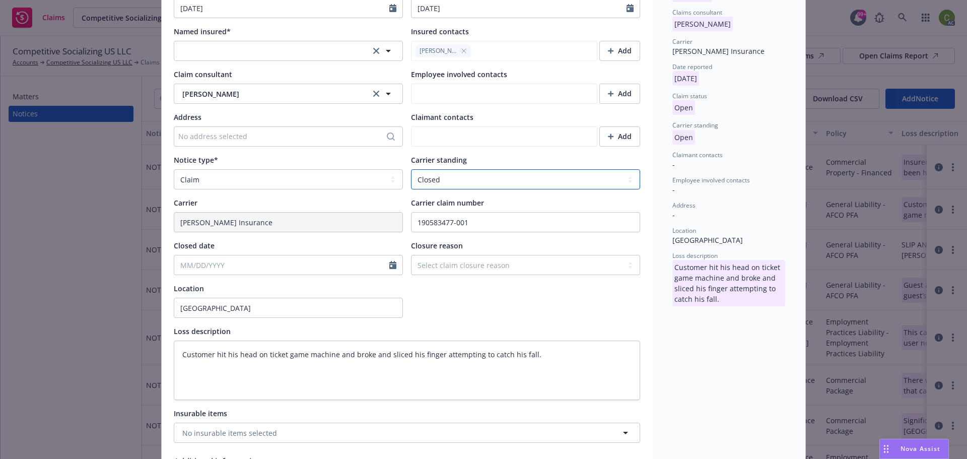
scroll to position [252, 0]
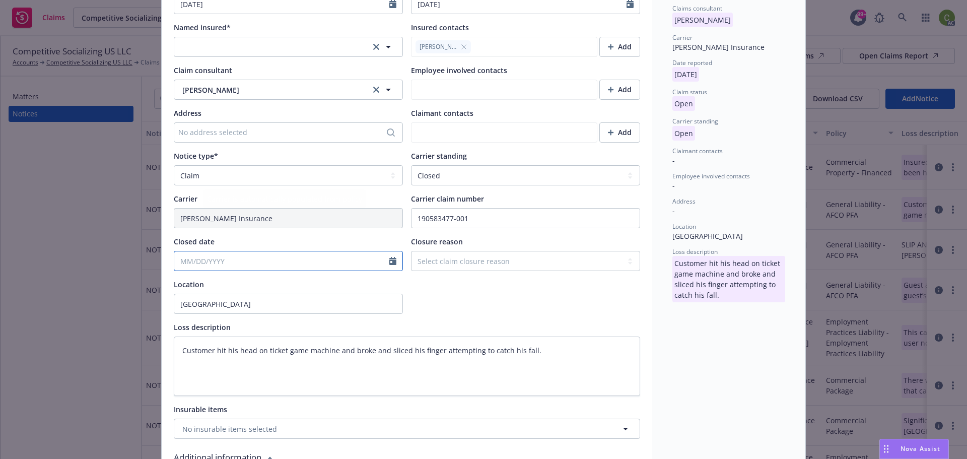
click at [222, 266] on input "Closed date" at bounding box center [281, 260] width 215 height 19
select select "8"
drag, startPoint x: 233, startPoint y: 335, endPoint x: 347, endPoint y: 338, distance: 114.3
click at [233, 335] on span "6" at bounding box center [232, 334] width 15 height 13
type textarea "x"
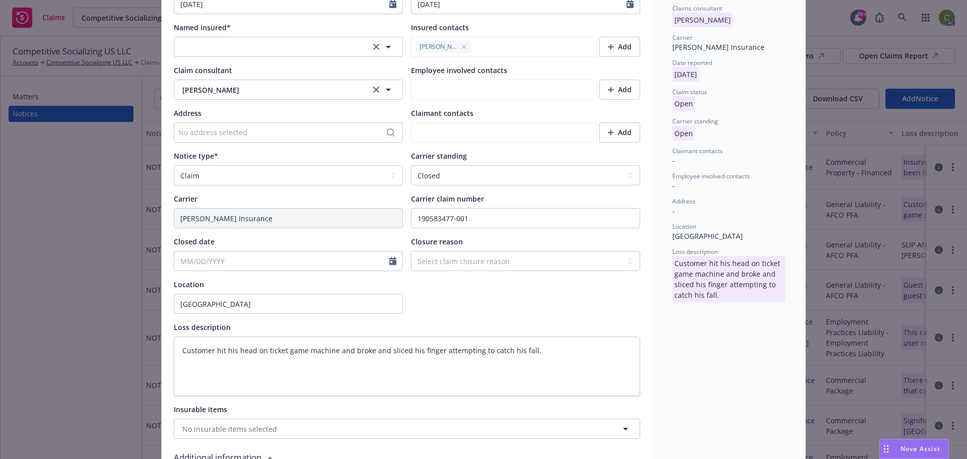
type input "08/06/2025"
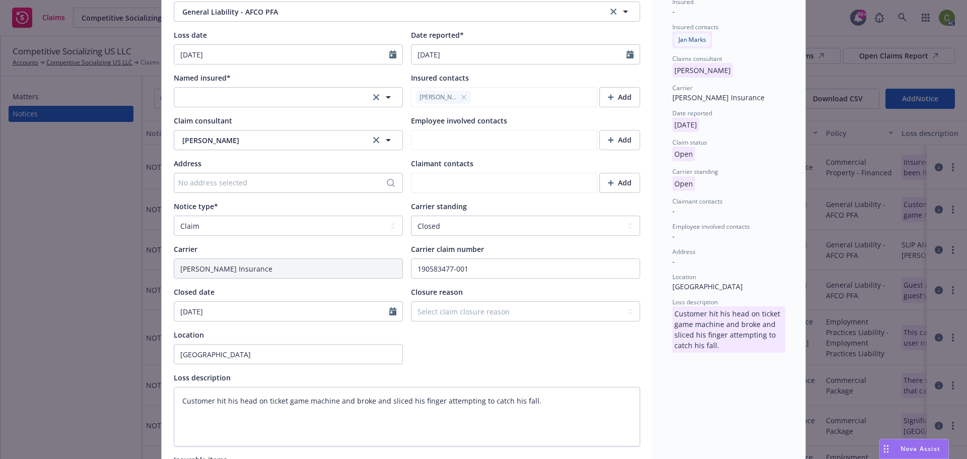
scroll to position [0, 0]
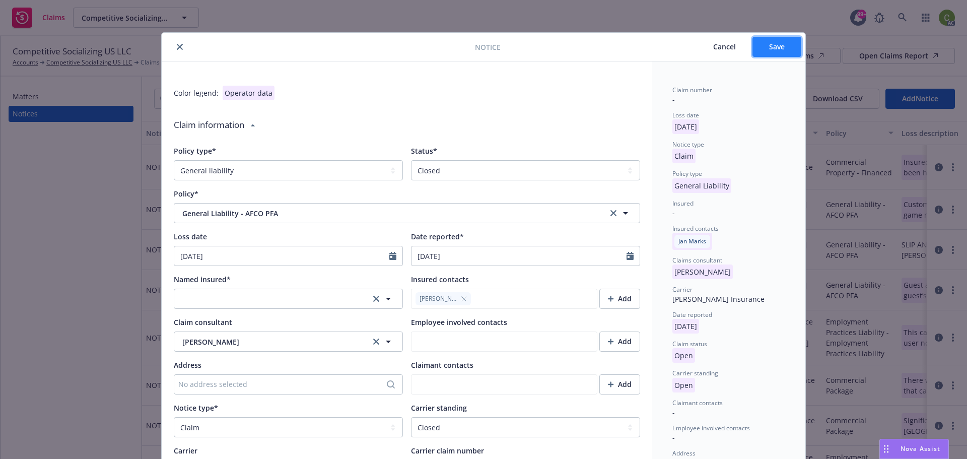
click at [764, 45] on button "Save" at bounding box center [776, 47] width 49 height 20
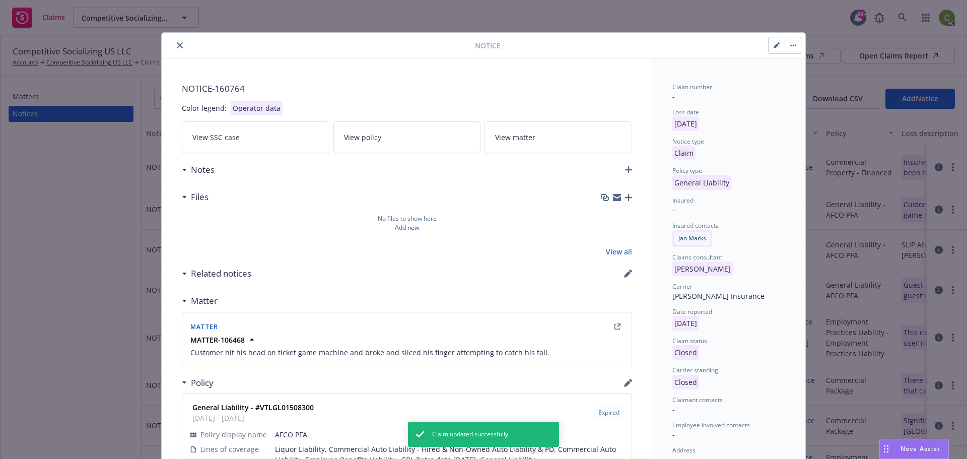
type textarea "x"
click at [777, 48] on button "button" at bounding box center [777, 45] width 16 height 16
select select "GENERAL_LIABILITY"
select select "closed"
select select "CLAIM"
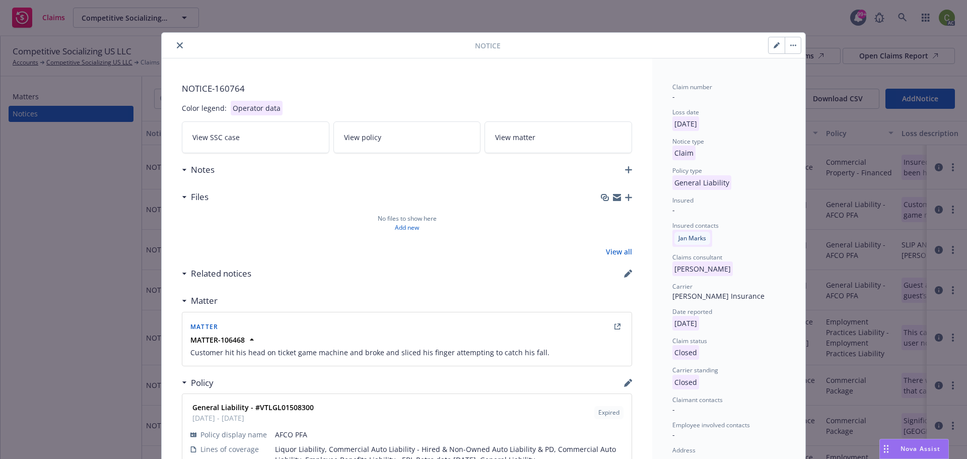
select select "CLOSED"
select select "FALL_SLIP_OR_TRIP_INJURY"
select select "FROM_DIFFERENT_LEVEL_ELEVATION"
select select "NV"
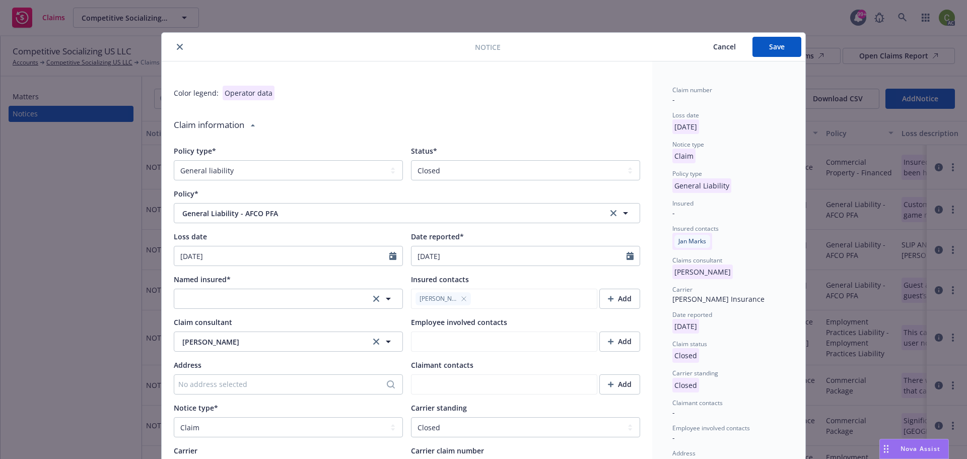
type textarea "x"
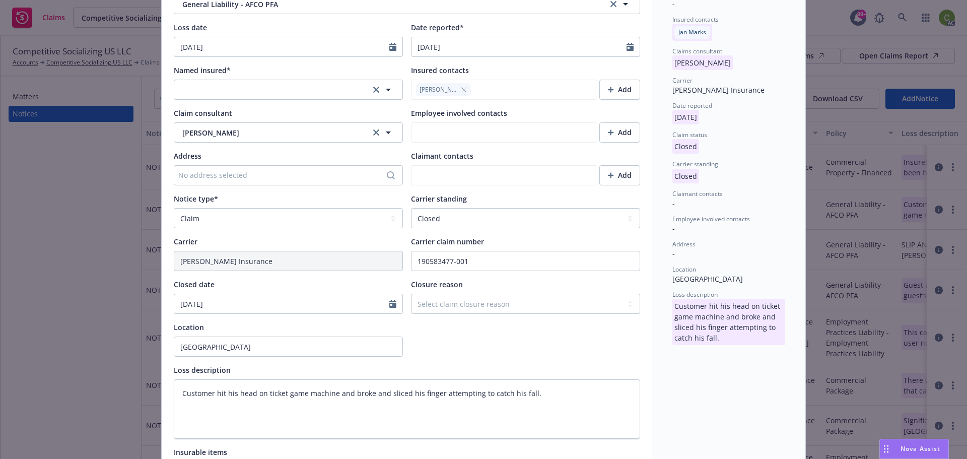
scroll to position [252, 0]
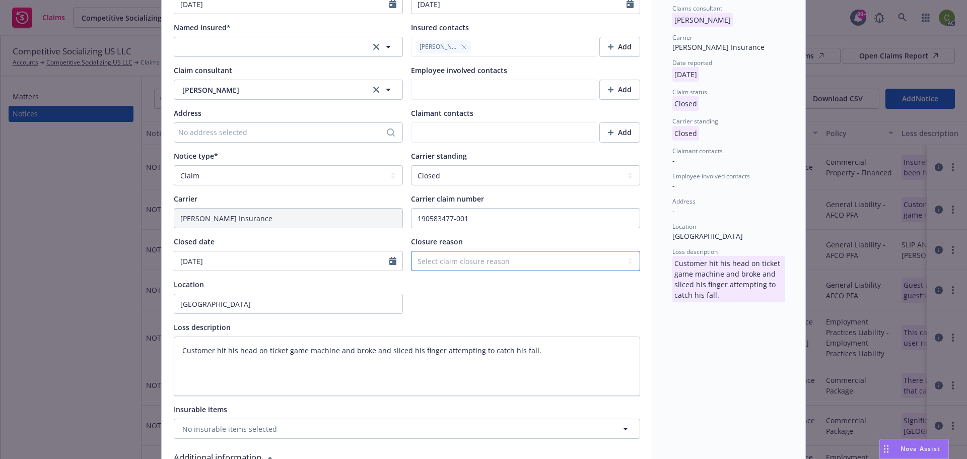
click at [477, 263] on select "Select claim closure reason Administrative closure Closed Closed no liability f…" at bounding box center [525, 261] width 229 height 20
select select "no-claim-pursued-by-claimant"
click at [411, 251] on select "Select claim closure reason Administrative closure Closed Closed no liability f…" at bounding box center [525, 261] width 229 height 20
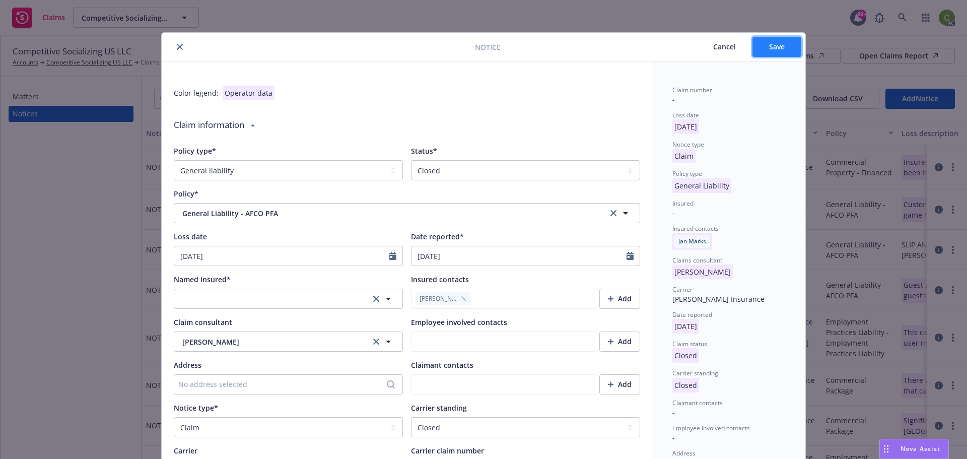
click at [782, 39] on button "Save" at bounding box center [776, 47] width 49 height 20
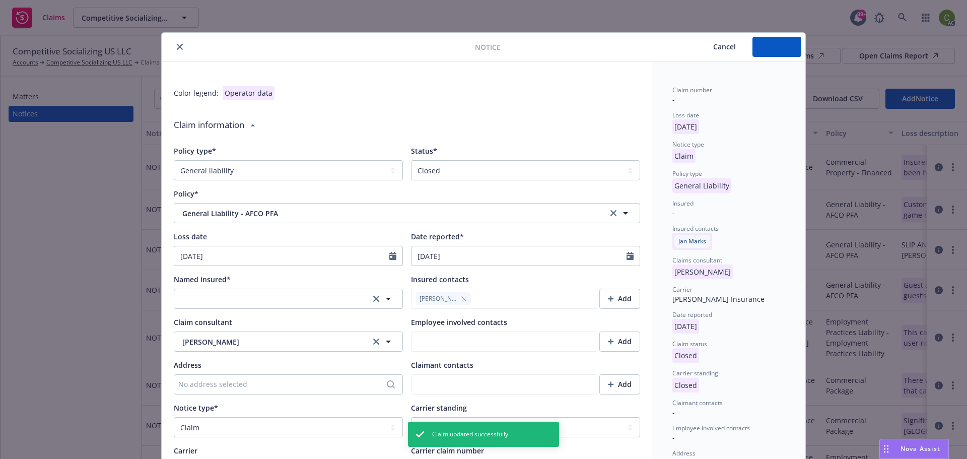
type textarea "x"
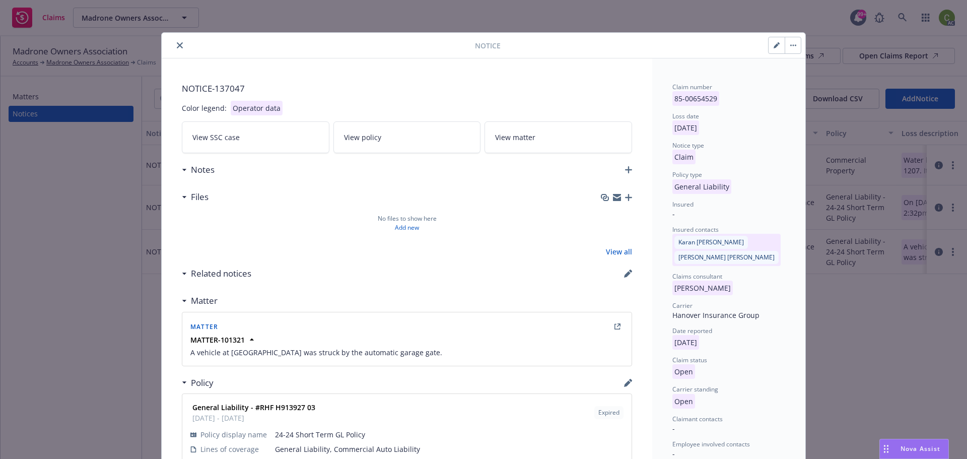
click at [774, 45] on icon "button" at bounding box center [776, 45] width 5 height 5
select select "GENERAL_LIABILITY"
select select "open"
select select "CLAIM"
select select "OPEN"
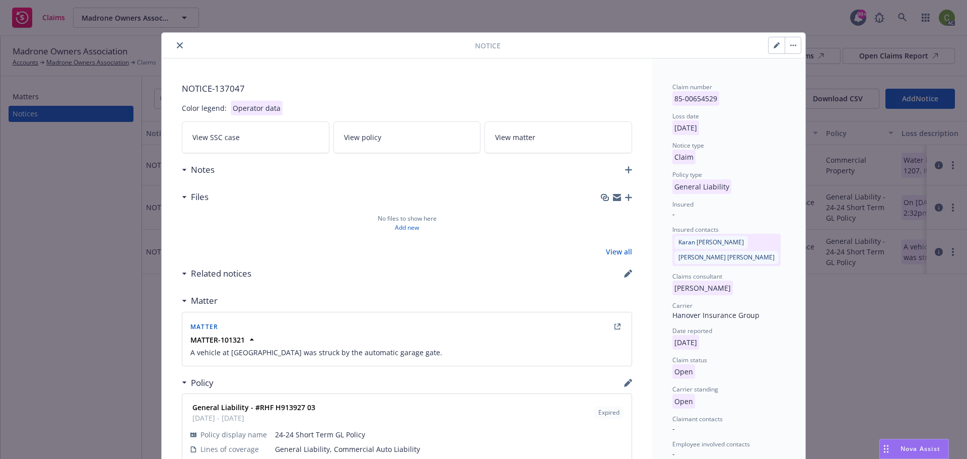
select select "MOTOR_VEHICLE"
select select "COLLISION_WITH_A_FIXED_OBJECT"
select select "CA"
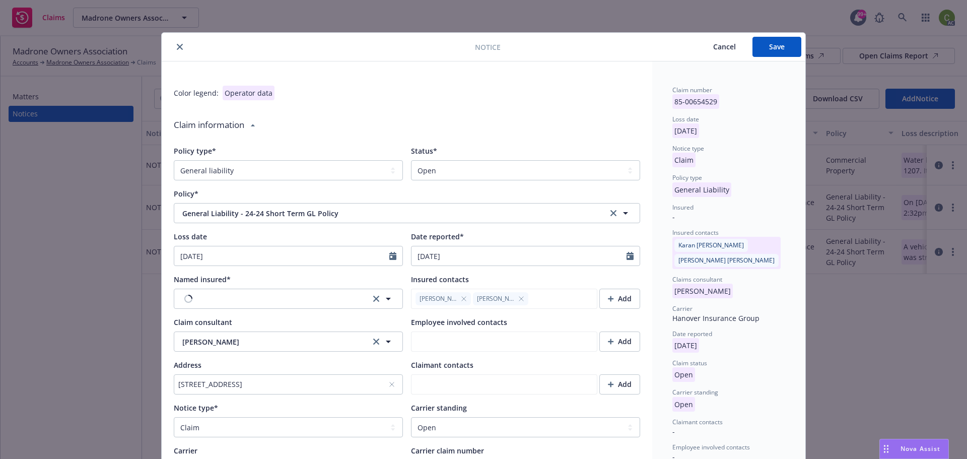
type textarea "x"
click at [534, 167] on select "Select a status Closed Open" at bounding box center [525, 170] width 229 height 20
select select "closed"
click at [411, 160] on select "Select a status Closed Open" at bounding box center [525, 170] width 229 height 20
type textarea "x"
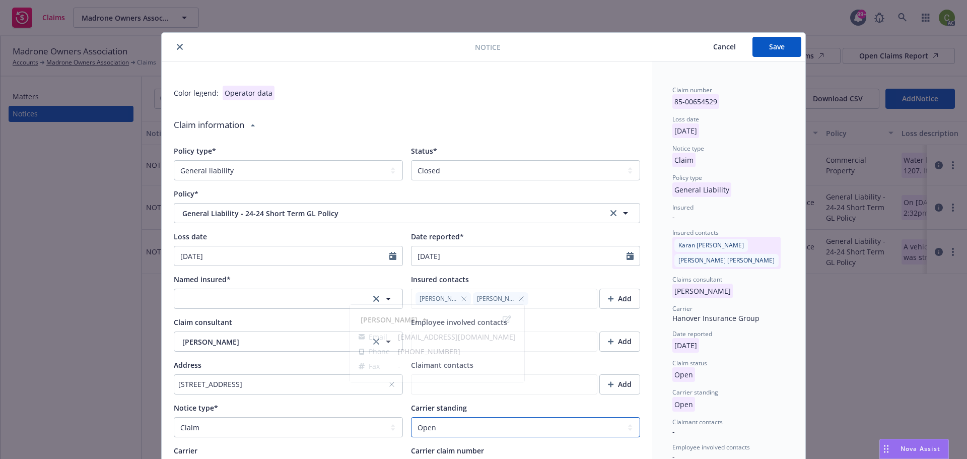
click at [485, 430] on select "Select a carrier standing Closed Not submitted Open Reopened Subrogated Withdra…" at bounding box center [525, 427] width 229 height 20
select select "CLOSED"
click at [411, 417] on select "Select a carrier standing Closed Not submitted Open Reopened Subrogated Withdra…" at bounding box center [525, 427] width 229 height 20
type textarea "x"
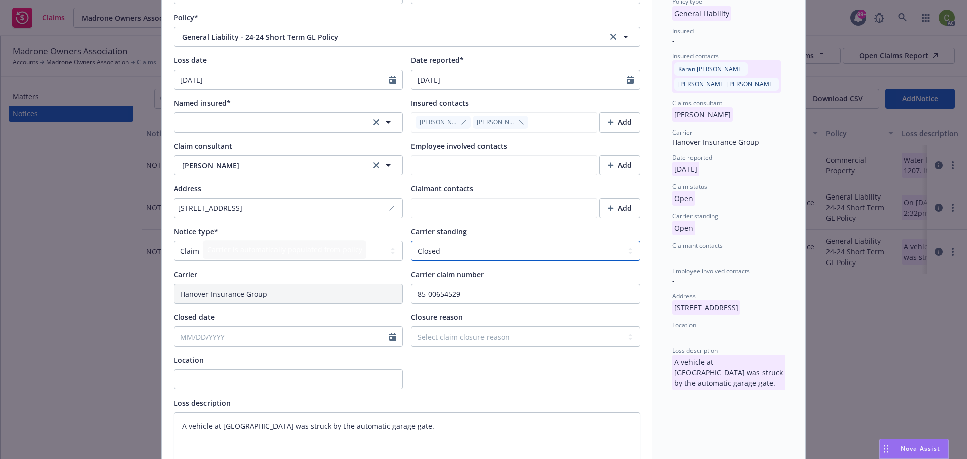
scroll to position [201, 0]
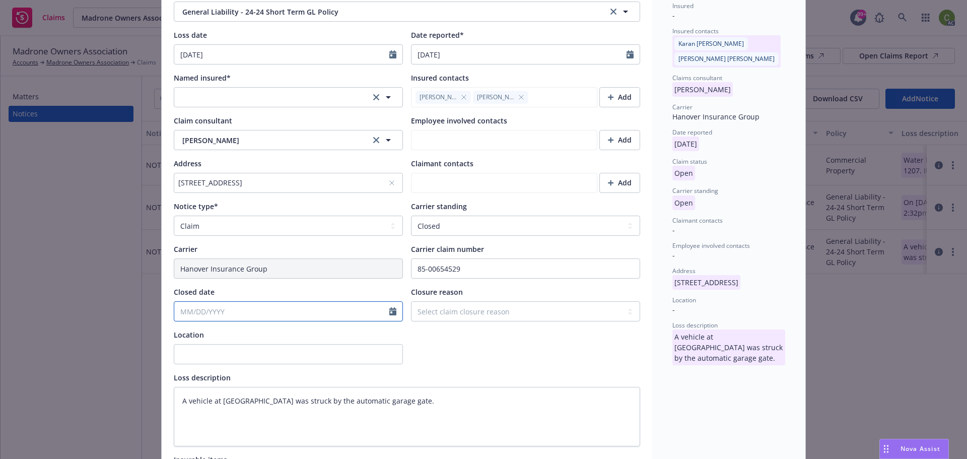
click at [242, 315] on input "Closed date" at bounding box center [281, 311] width 215 height 19
select select "8"
click at [217, 403] on span "12" at bounding box center [217, 400] width 14 height 13
type textarea "x"
type input "[DATE]"
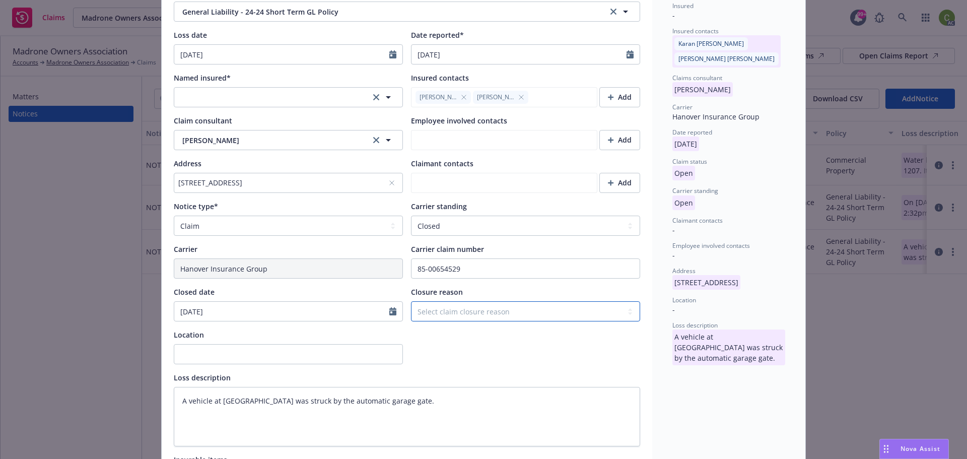
click at [512, 312] on select "Select claim closure reason Administrative closure Closed Closed no liability f…" at bounding box center [525, 311] width 229 height 20
select select "closed"
click at [411, 301] on select "Select claim closure reason Administrative closure Closed Closed no liability f…" at bounding box center [525, 311] width 229 height 20
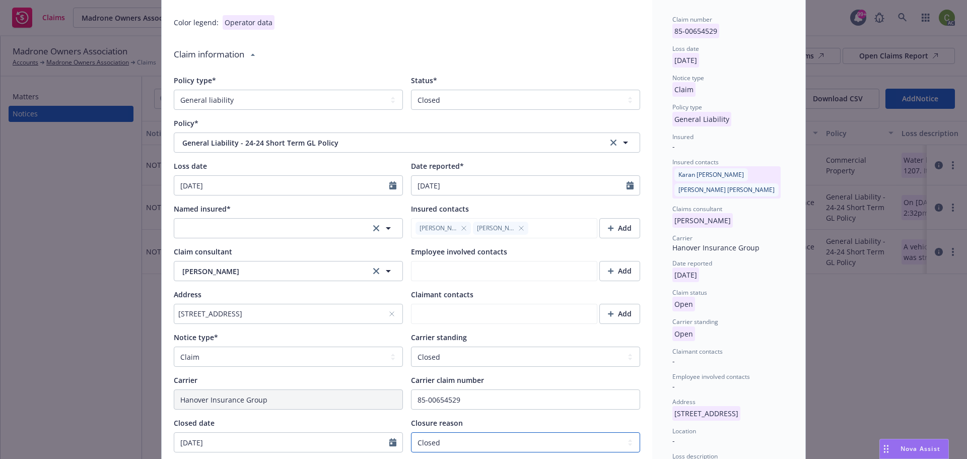
scroll to position [0, 0]
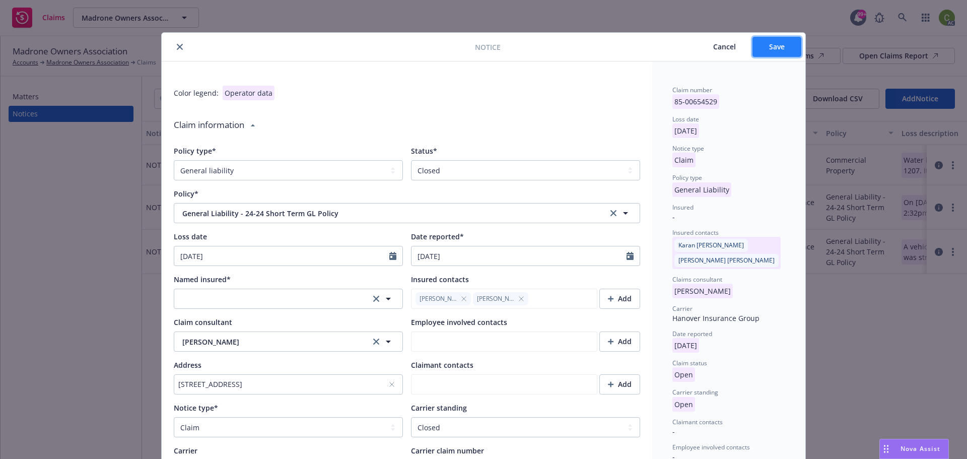
click at [771, 46] on span "Save" at bounding box center [777, 47] width 16 height 10
type textarea "x"
